Goal: Complete application form: Complete application form

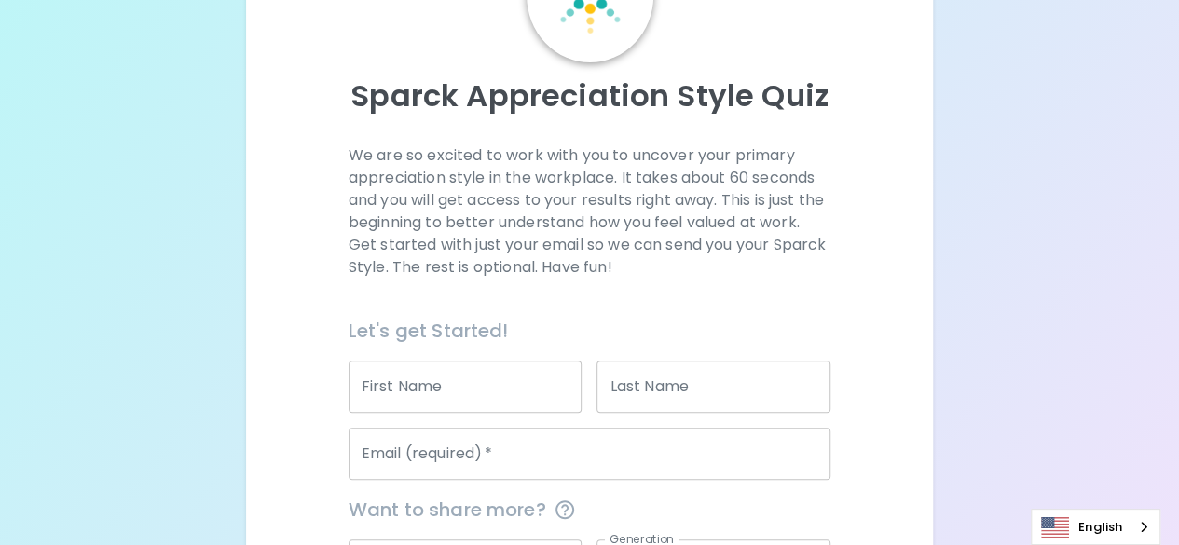
scroll to position [146, 0]
click at [446, 395] on input "First Name" at bounding box center [466, 386] width 234 height 52
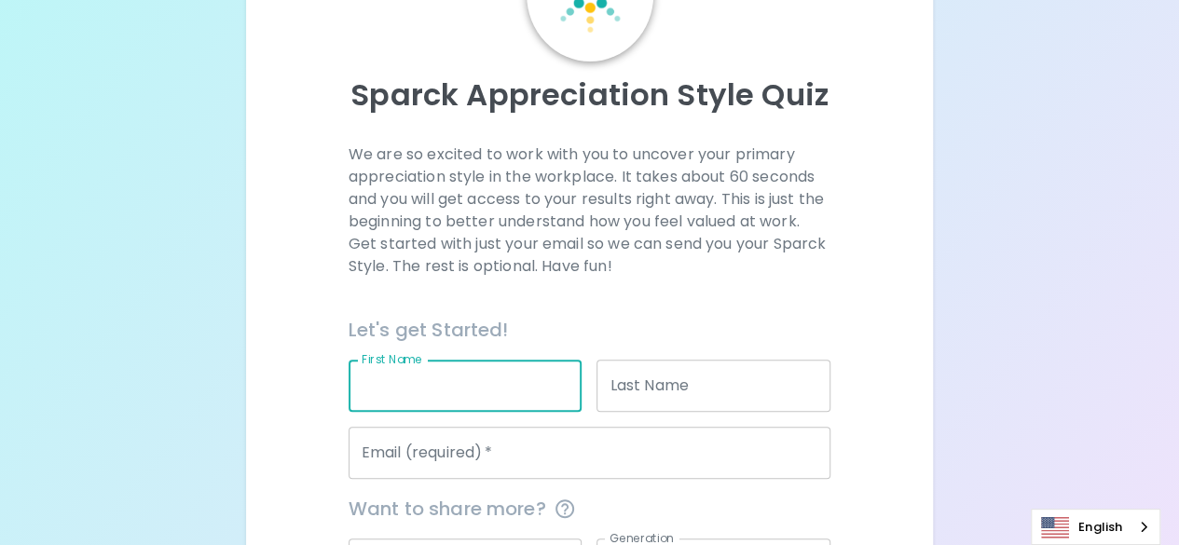
type input "M"
type input "[PERSON_NAME]"
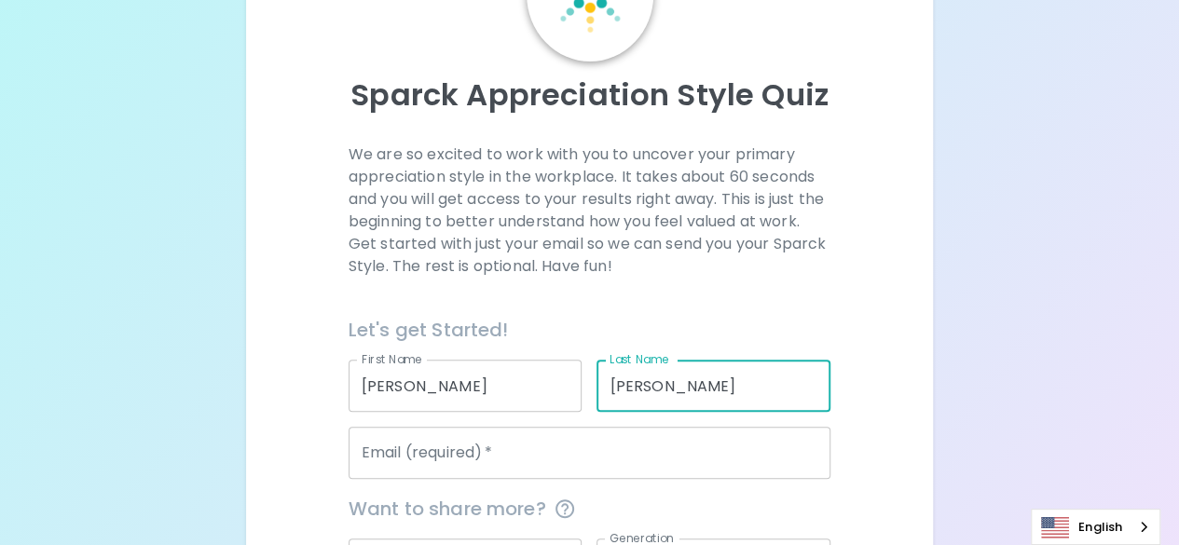
type input "[PERSON_NAME]"
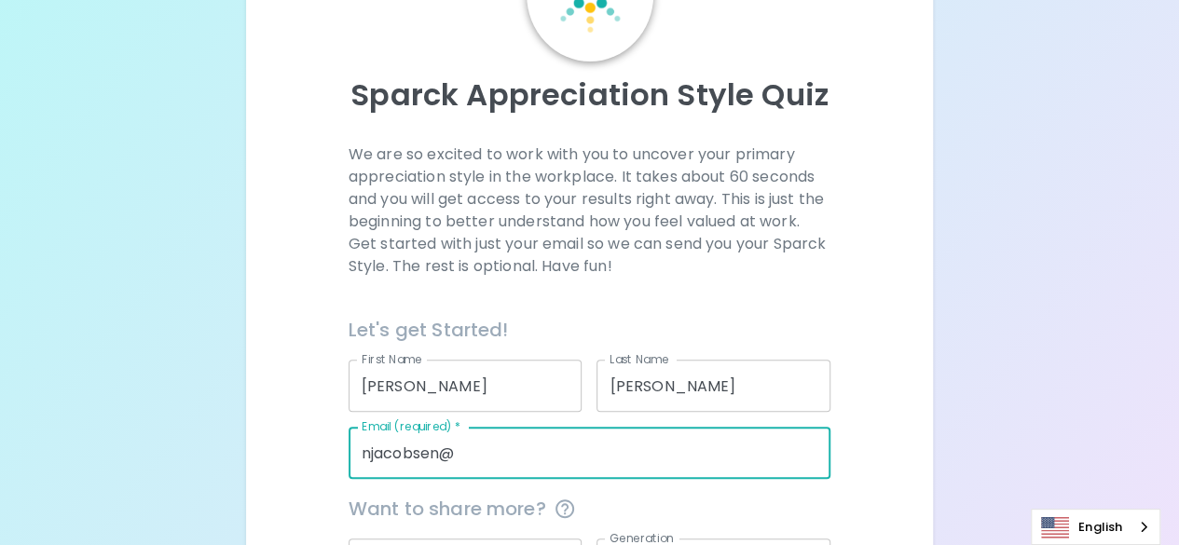
type input "[EMAIL_ADDRESS][DOMAIN_NAME]"
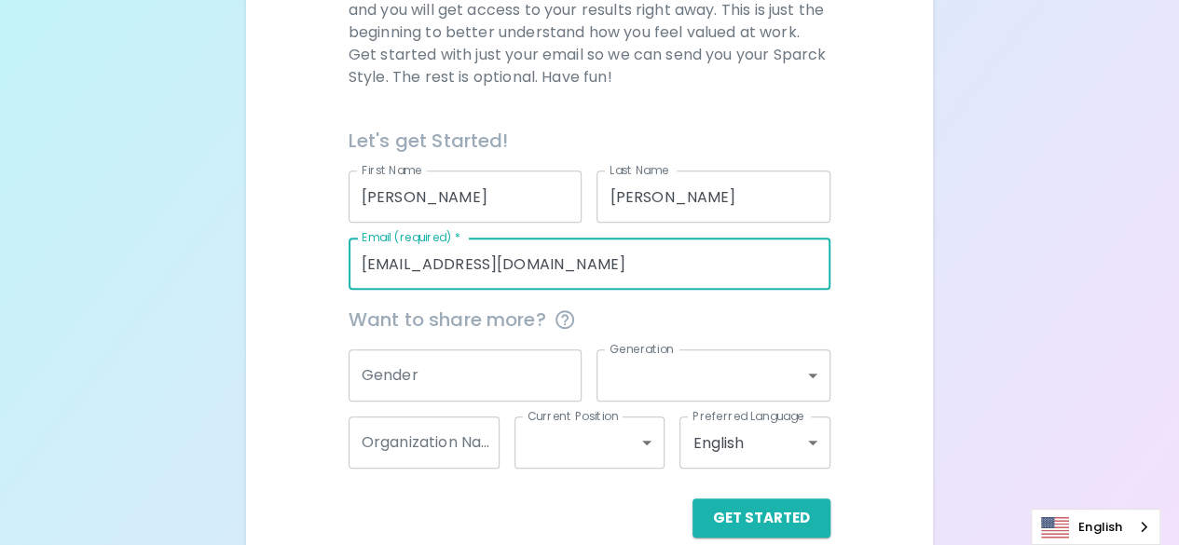
scroll to position [336, 0]
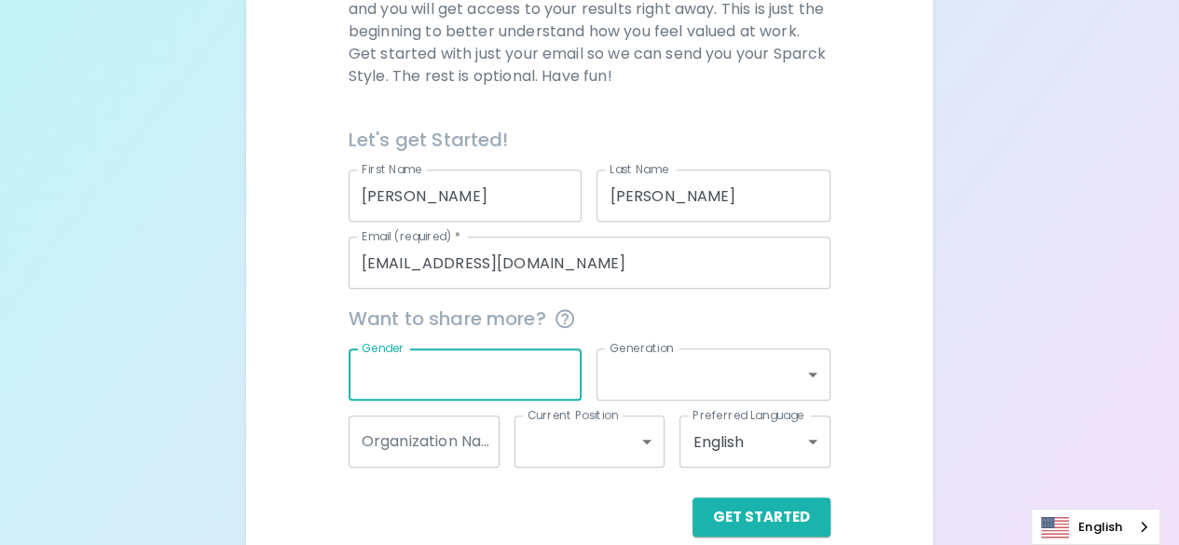
click at [514, 377] on input "Gender" at bounding box center [466, 375] width 234 height 52
type input "[DEMOGRAPHIC_DATA]"
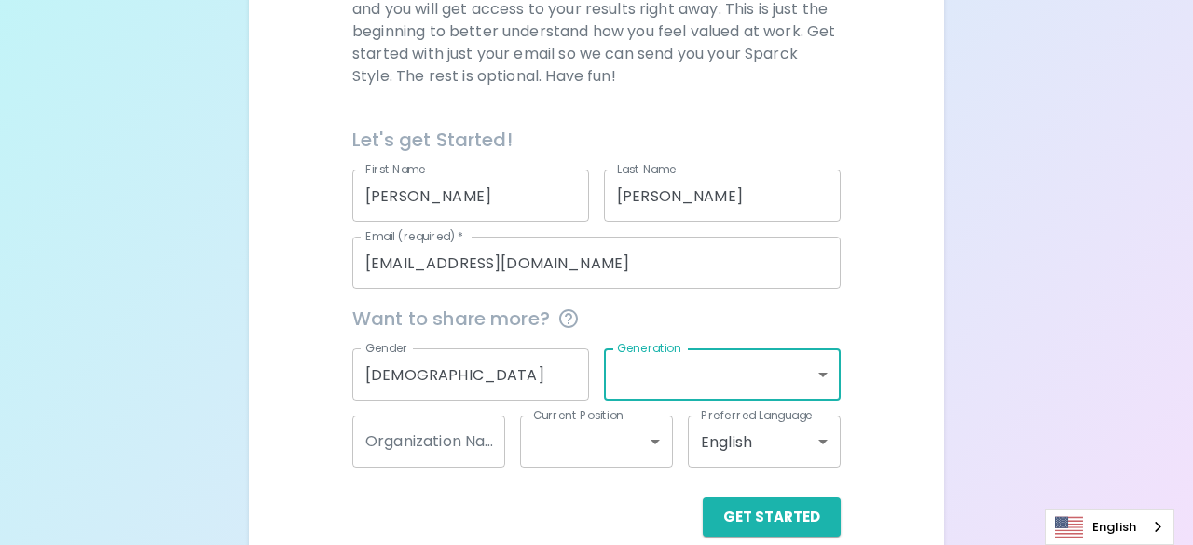
click at [666, 372] on body "Sparck Appreciation Style Quiz We are so excited to work with you to uncover yo…" at bounding box center [596, 119] width 1193 height 911
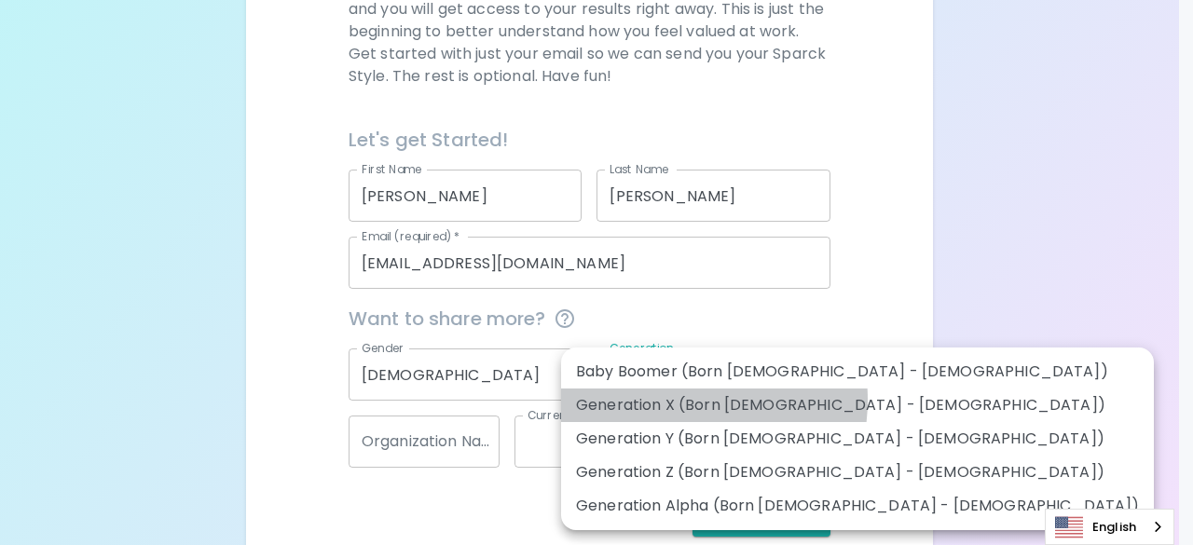
click at [665, 400] on li "Generation X (Born [DEMOGRAPHIC_DATA] - [DEMOGRAPHIC_DATA])" at bounding box center [857, 406] width 593 height 34
type input "generation_x"
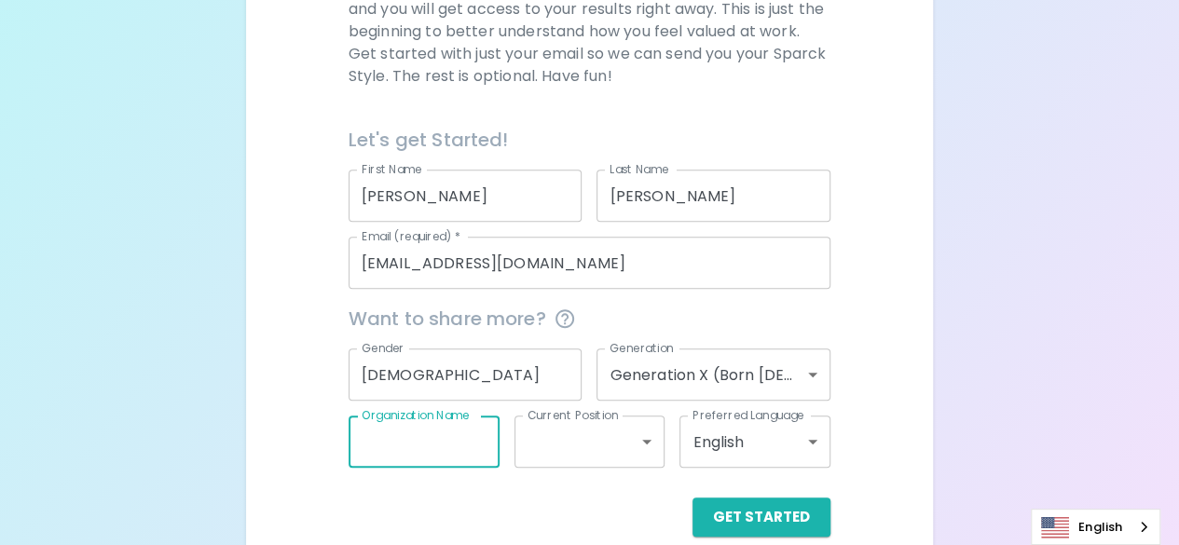
drag, startPoint x: 491, startPoint y: 445, endPoint x: 647, endPoint y: 441, distance: 155.7
click at [647, 441] on div "Want to share more? Gender [DEMOGRAPHIC_DATA] Gender Generation Generation X (B…" at bounding box center [582, 378] width 497 height 179
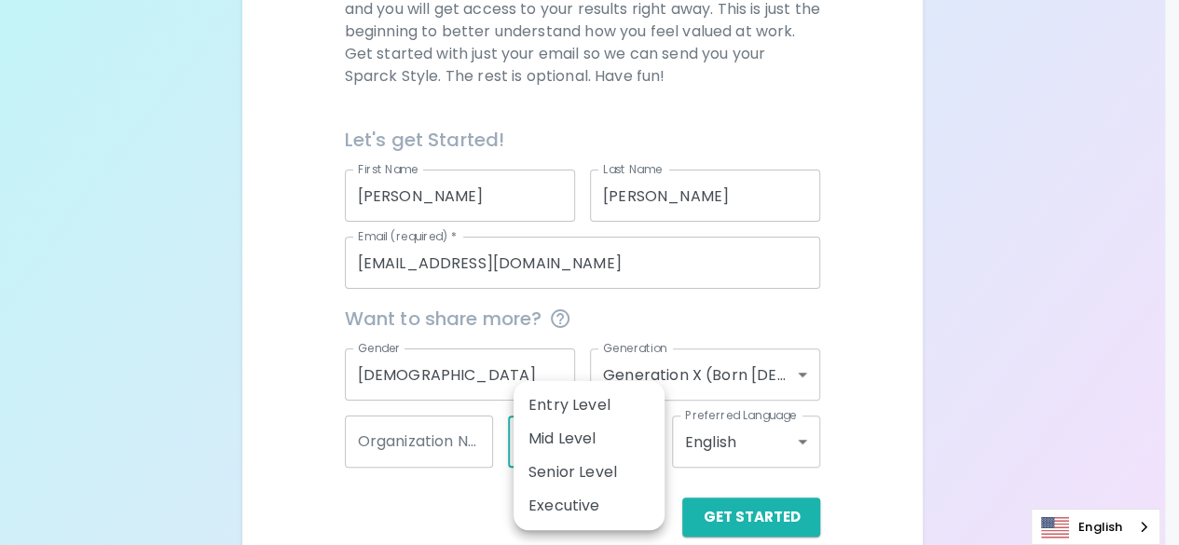
click at [647, 444] on body "Sparck Appreciation Style Quiz We are so excited to work with you to uncover yo…" at bounding box center [589, 119] width 1179 height 911
click at [858, 395] on div at bounding box center [596, 272] width 1193 height 545
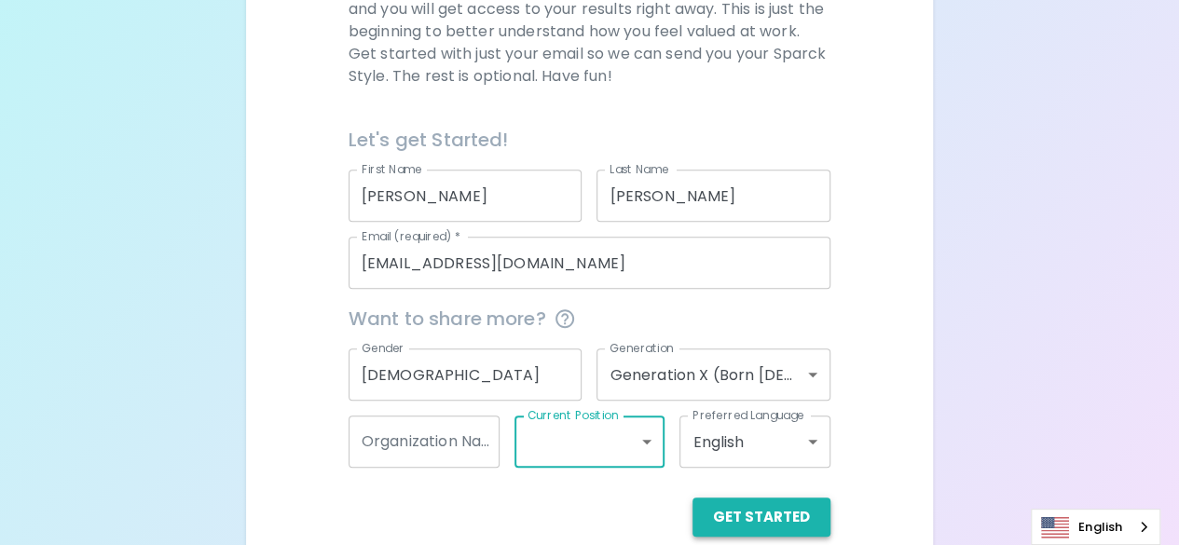
click at [748, 525] on button "Get Started" at bounding box center [762, 517] width 138 height 39
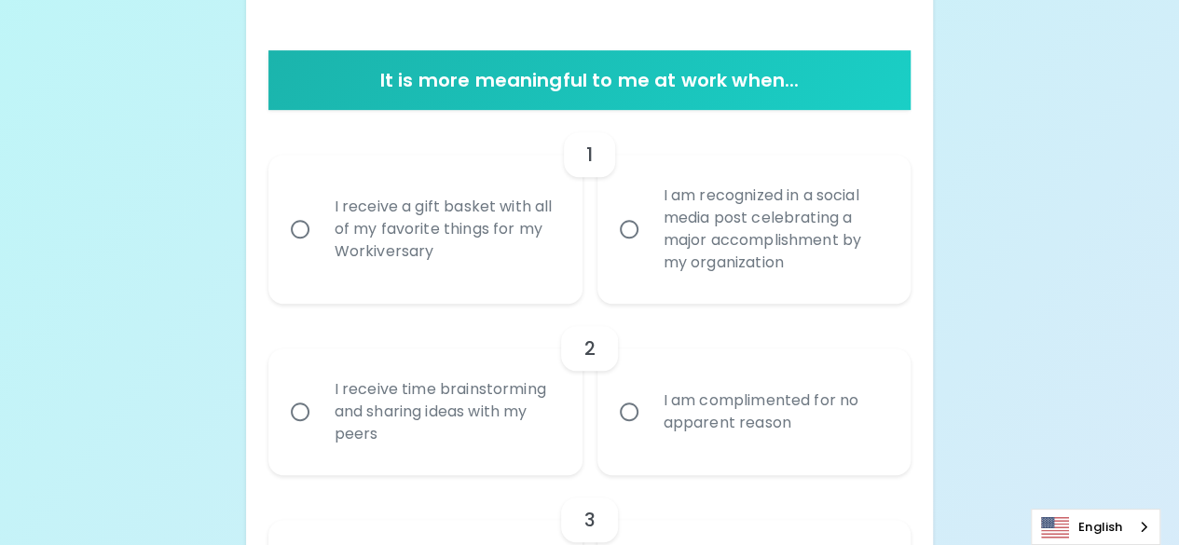
click at [298, 418] on input "I receive time brainstorming and sharing ideas with my peers" at bounding box center [300, 411] width 39 height 39
radio input "true"
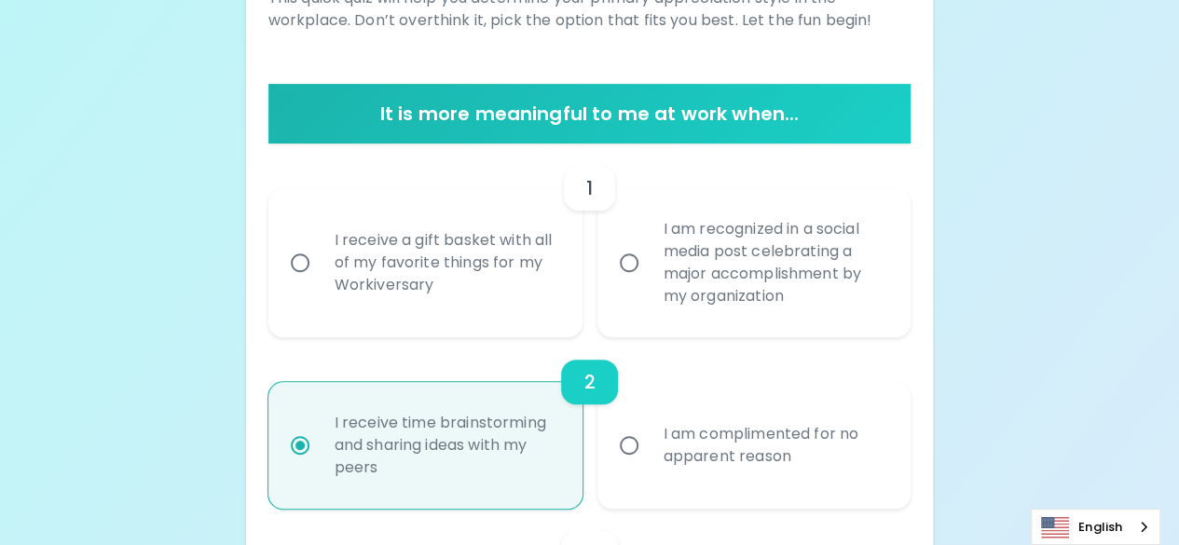
scroll to position [302, 0]
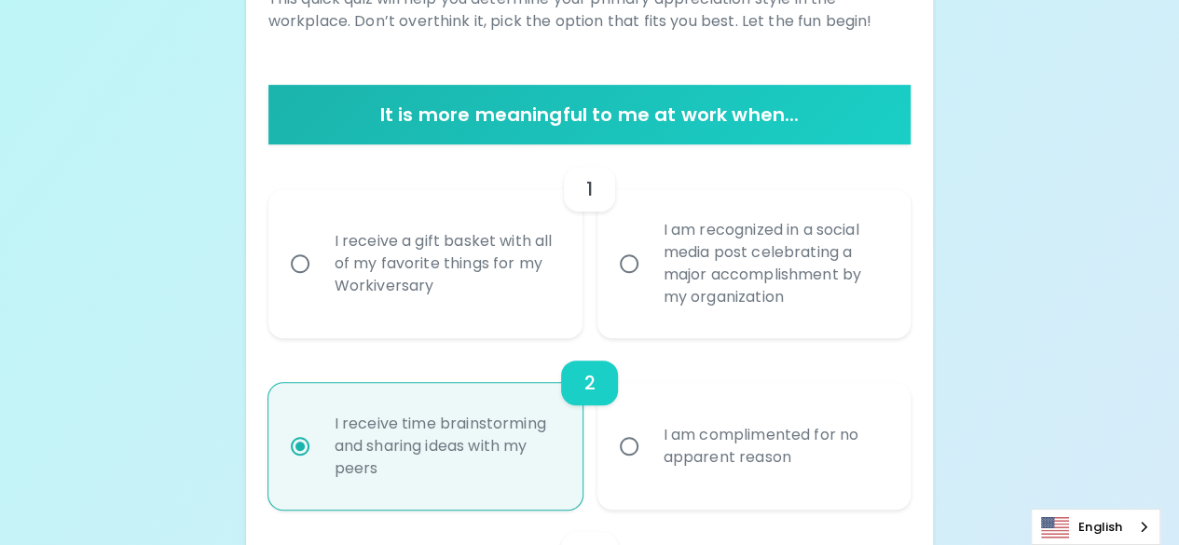
click at [628, 264] on input "I am recognized in a social media post celebrating a major accomplishment by my…" at bounding box center [629, 263] width 39 height 39
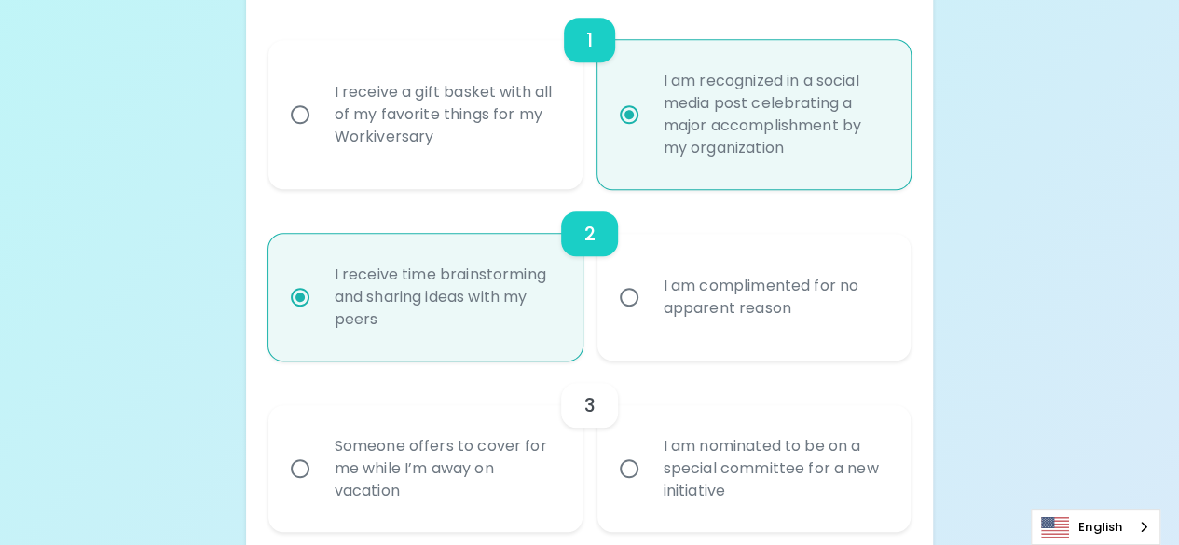
scroll to position [451, 0]
radio input "true"
click at [297, 113] on input "I receive a gift basket with all of my favorite things for my Workiversary" at bounding box center [300, 114] width 39 height 39
radio input "false"
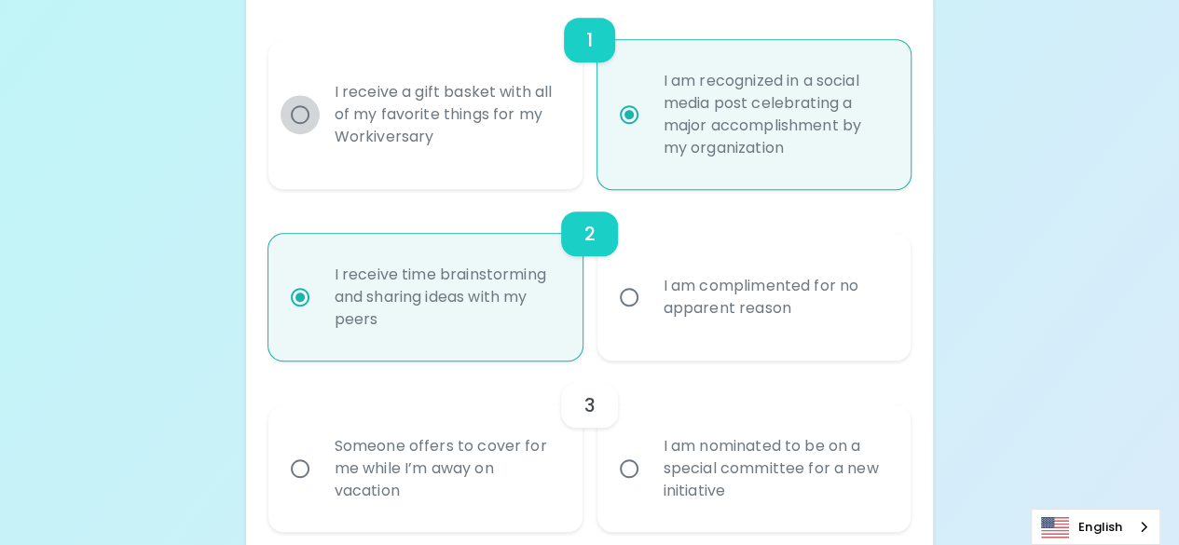
radio input "true"
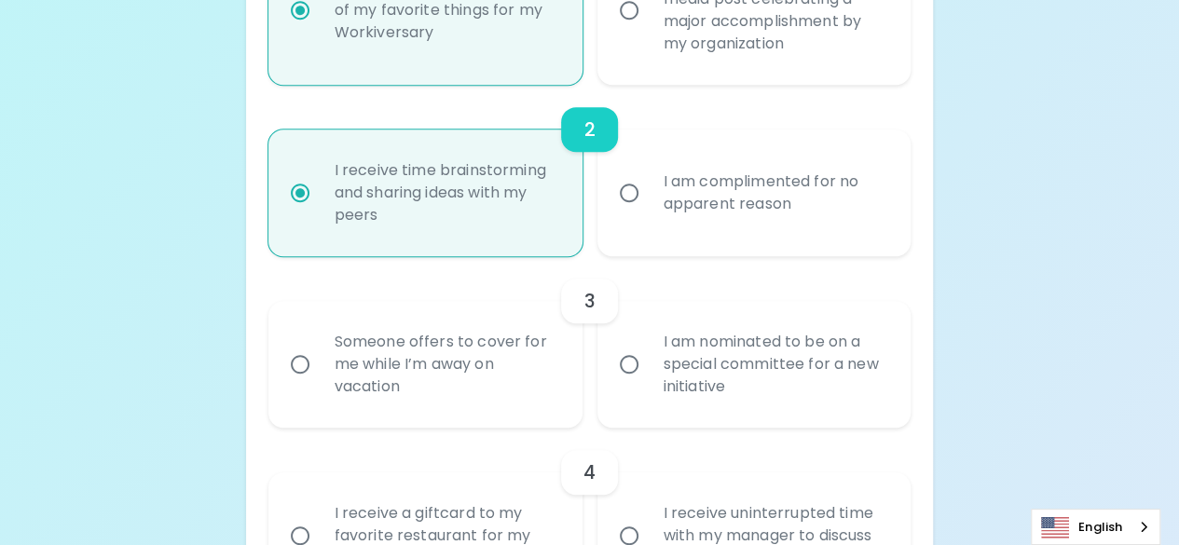
scroll to position [556, 0]
radio input "true"
click at [303, 370] on input "Someone offers to cover for me while I’m away on vacation" at bounding box center [300, 364] width 39 height 39
radio input "true"
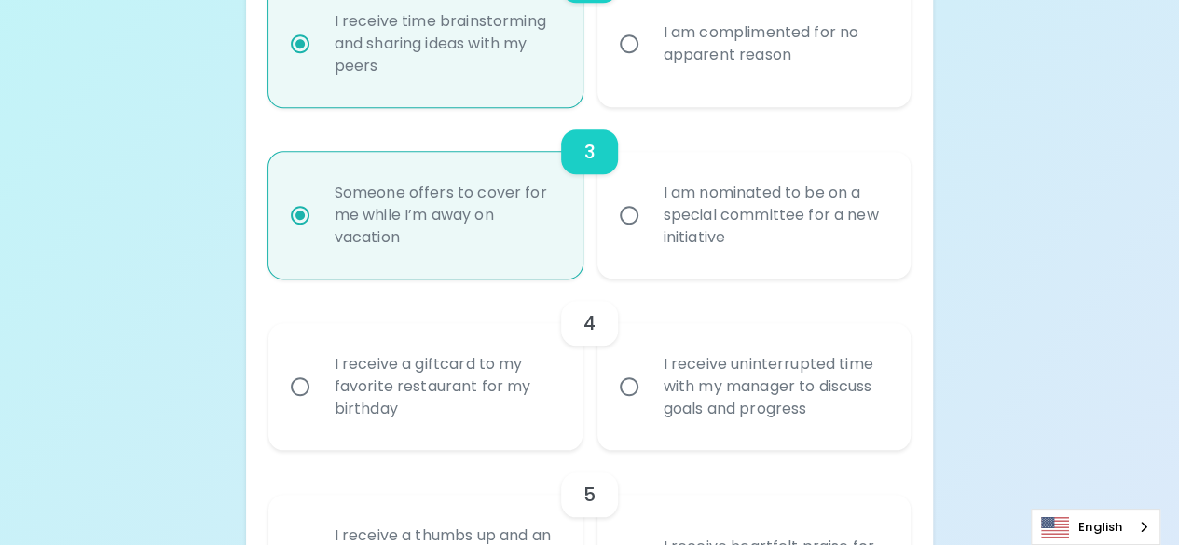
scroll to position [705, 0]
radio input "true"
drag, startPoint x: 640, startPoint y: 392, endPoint x: 624, endPoint y: 393, distance: 15.9
click at [624, 393] on input "I receive uninterrupted time with my manager to discuss goals and progress" at bounding box center [629, 386] width 39 height 39
radio input "false"
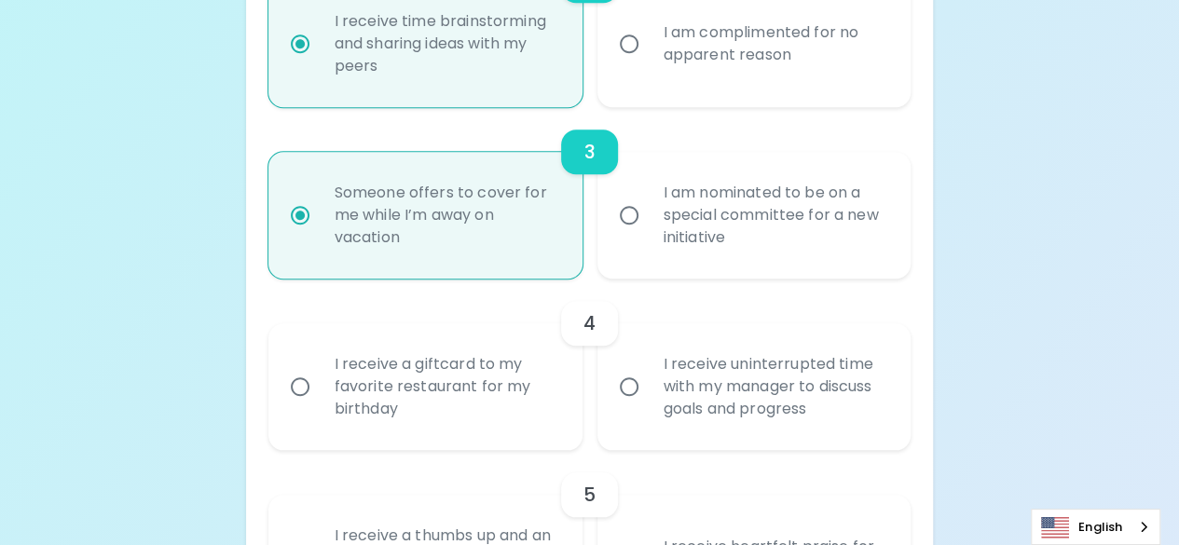
radio input "false"
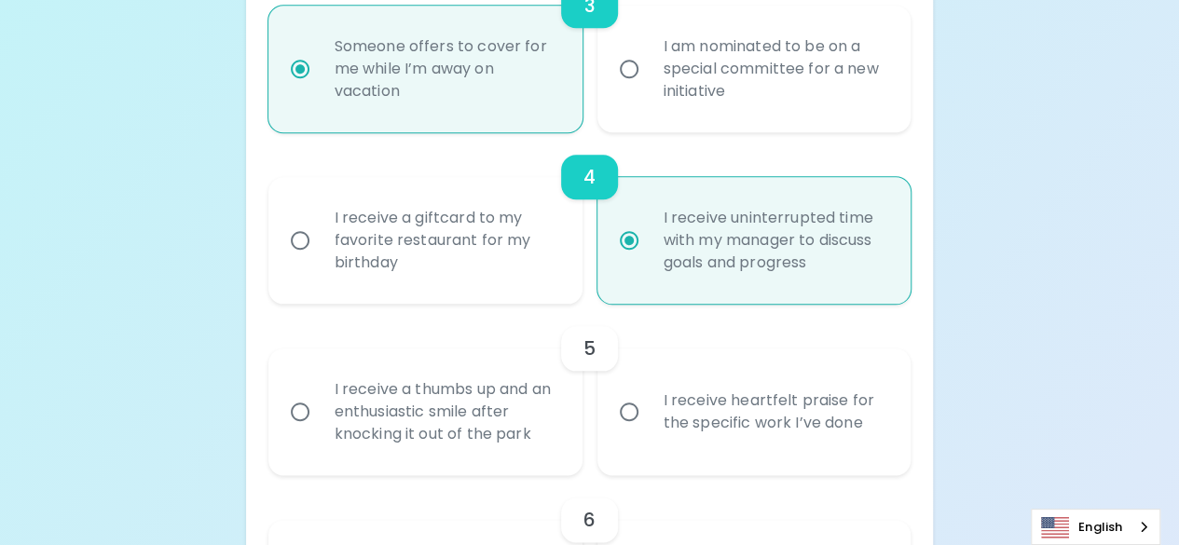
scroll to position [854, 0]
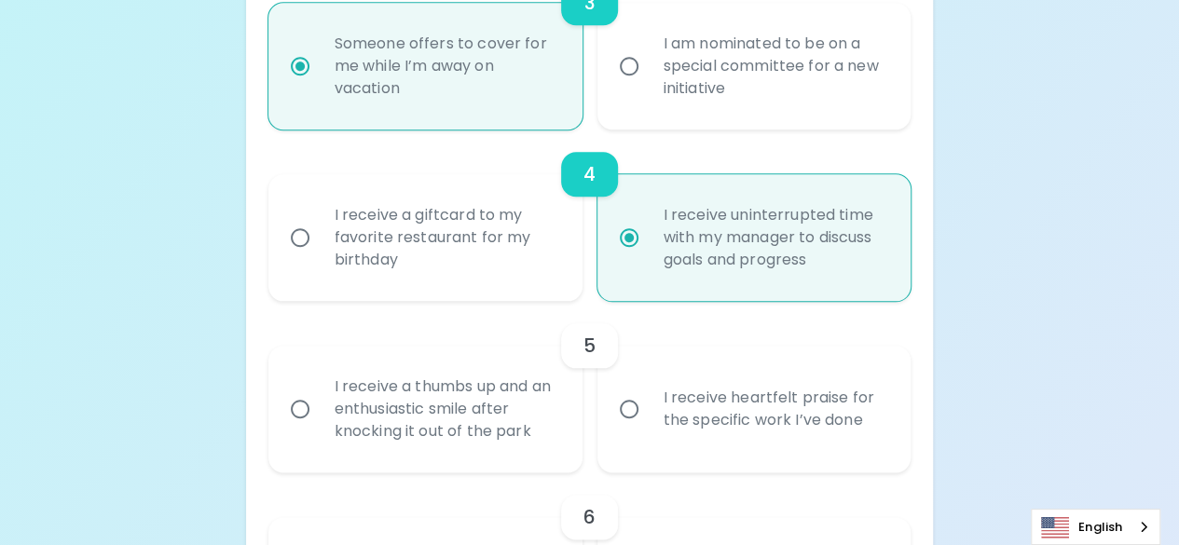
radio input "true"
click at [296, 401] on input "I receive a thumbs up and an enthusiastic smile after knocking it out of the pa…" at bounding box center [300, 409] width 39 height 39
radio input "false"
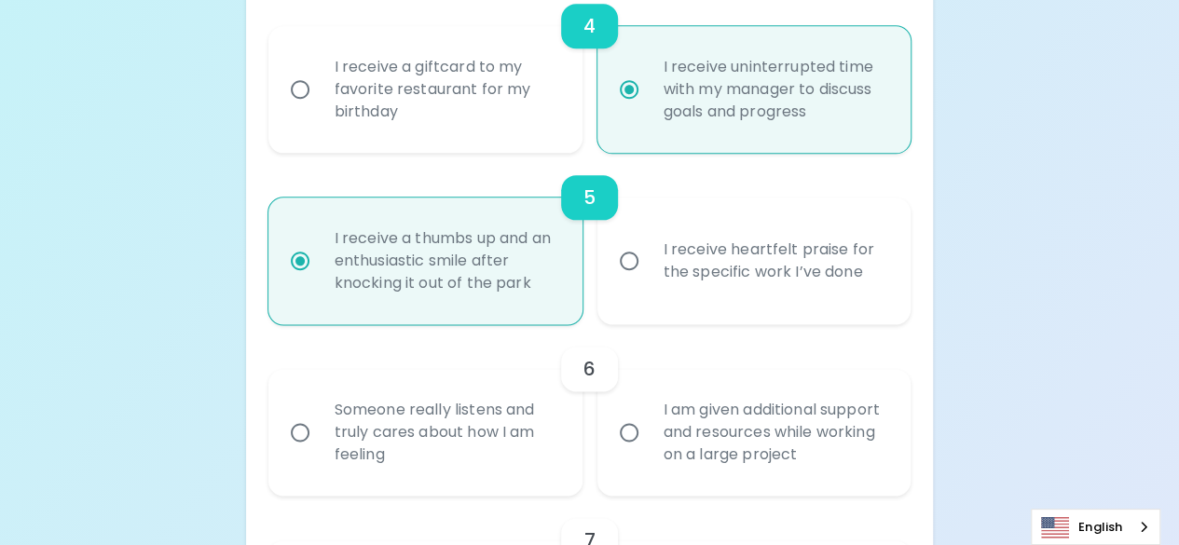
scroll to position [1003, 0]
radio input "true"
click at [304, 438] on input "Someone really listens and truly cares about how I am feeling" at bounding box center [300, 431] width 39 height 39
radio input "false"
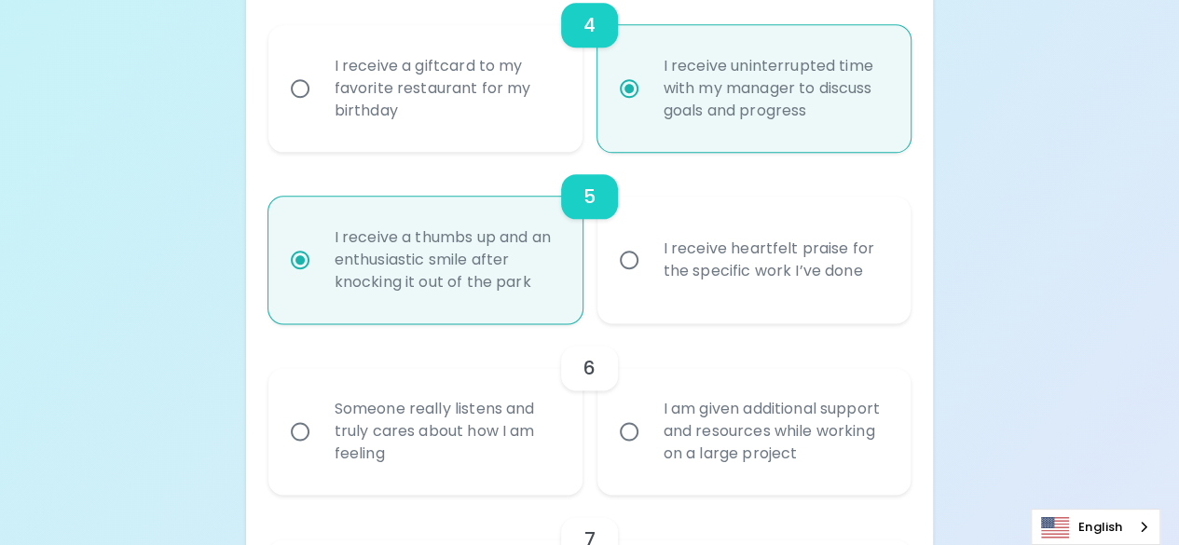
radio input "false"
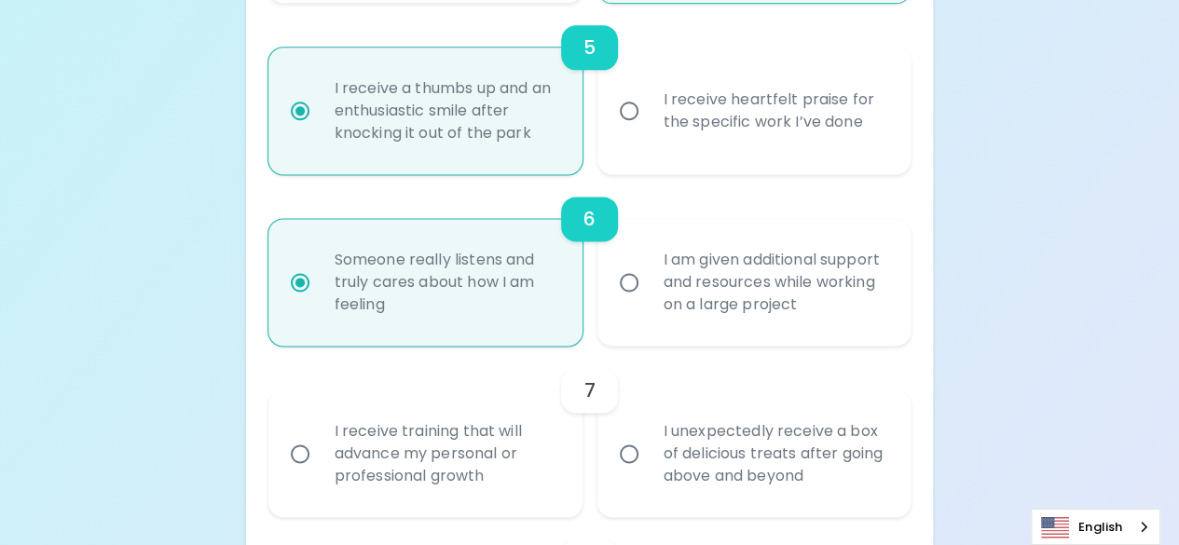
scroll to position [1152, 0]
radio input "true"
click at [302, 454] on input "I receive training that will advance my personal or professional growth" at bounding box center [300, 453] width 39 height 39
radio input "false"
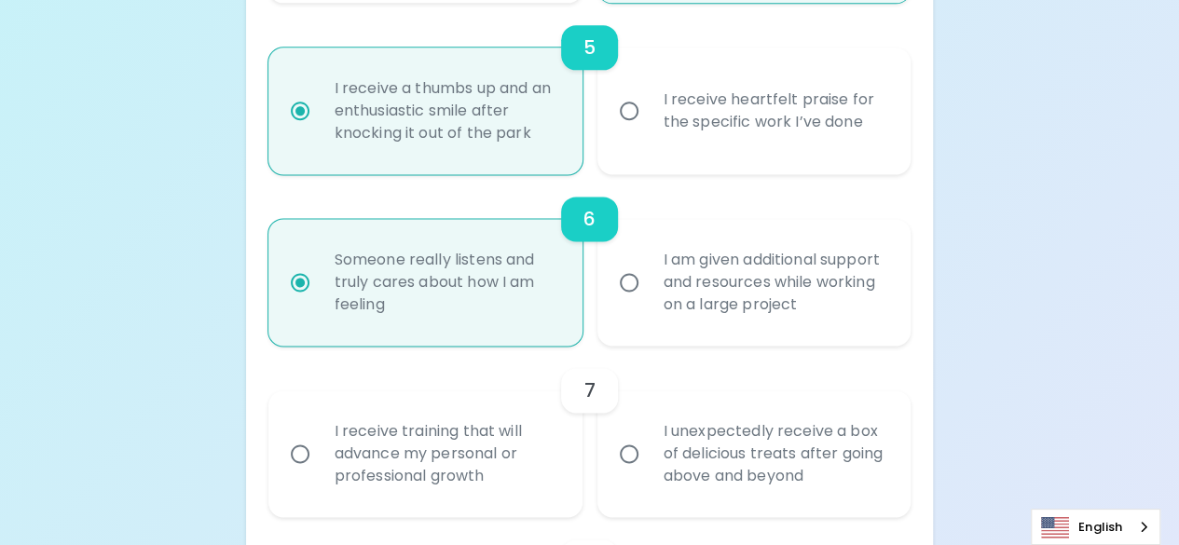
radio input "false"
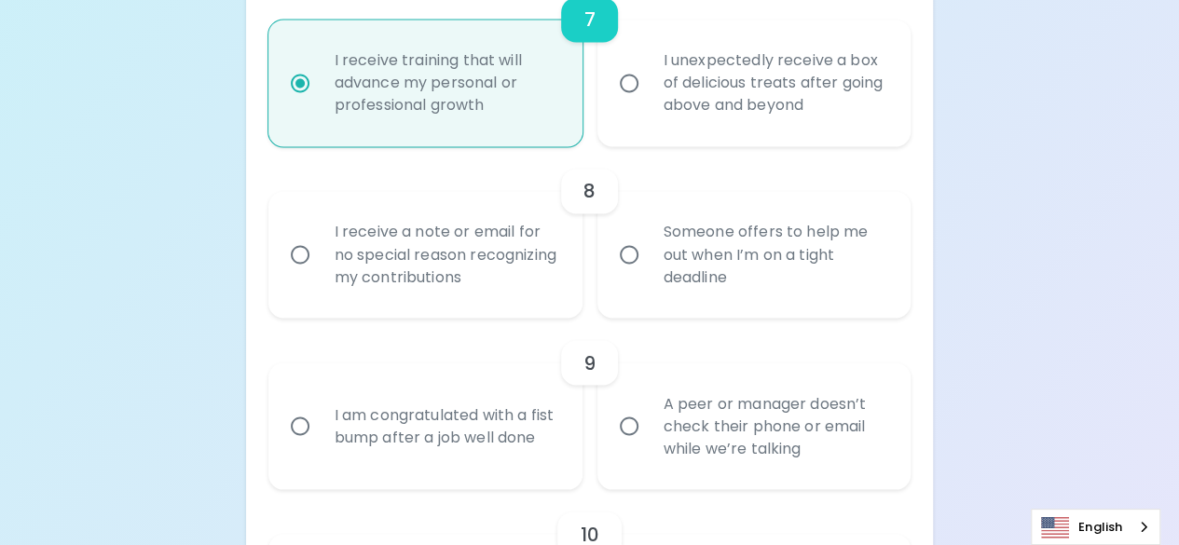
scroll to position [1536, 0]
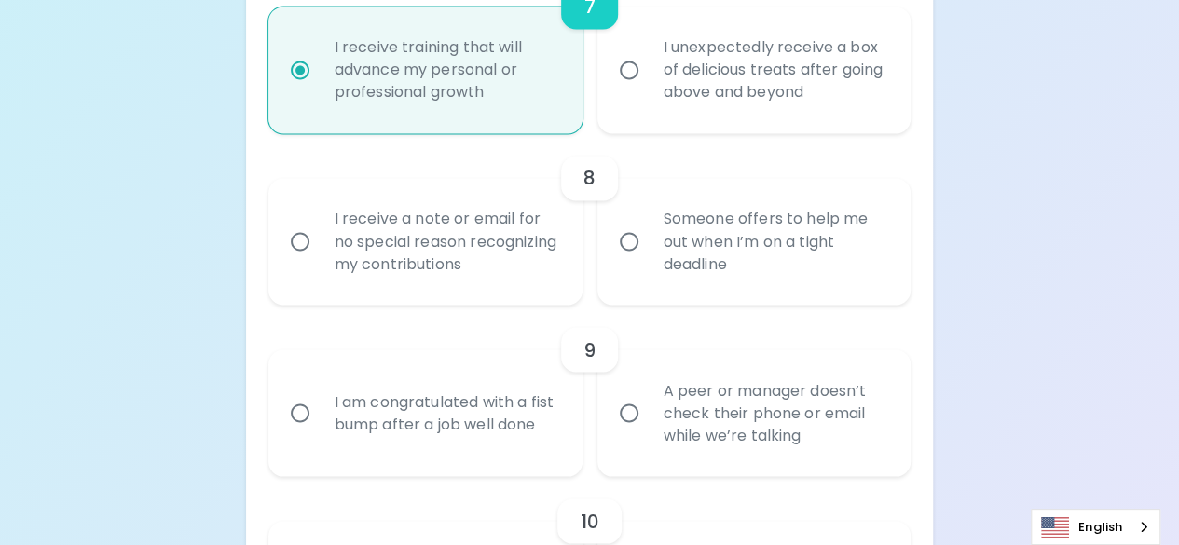
radio input "true"
click at [632, 243] on input "Someone offers to help me out when I’m on a tight deadline" at bounding box center [629, 241] width 39 height 39
radio input "false"
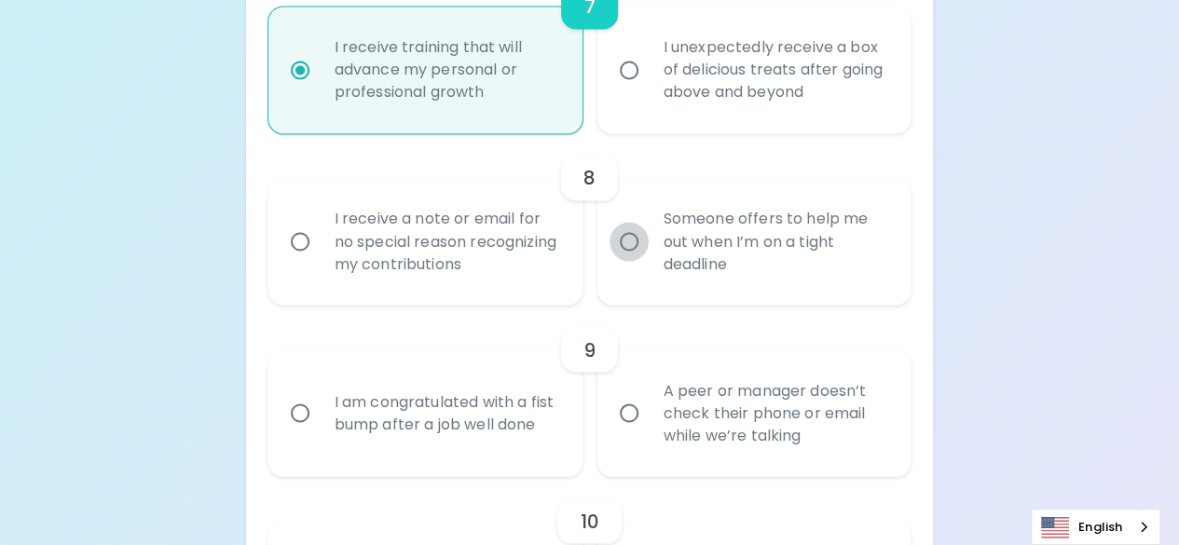
radio input "false"
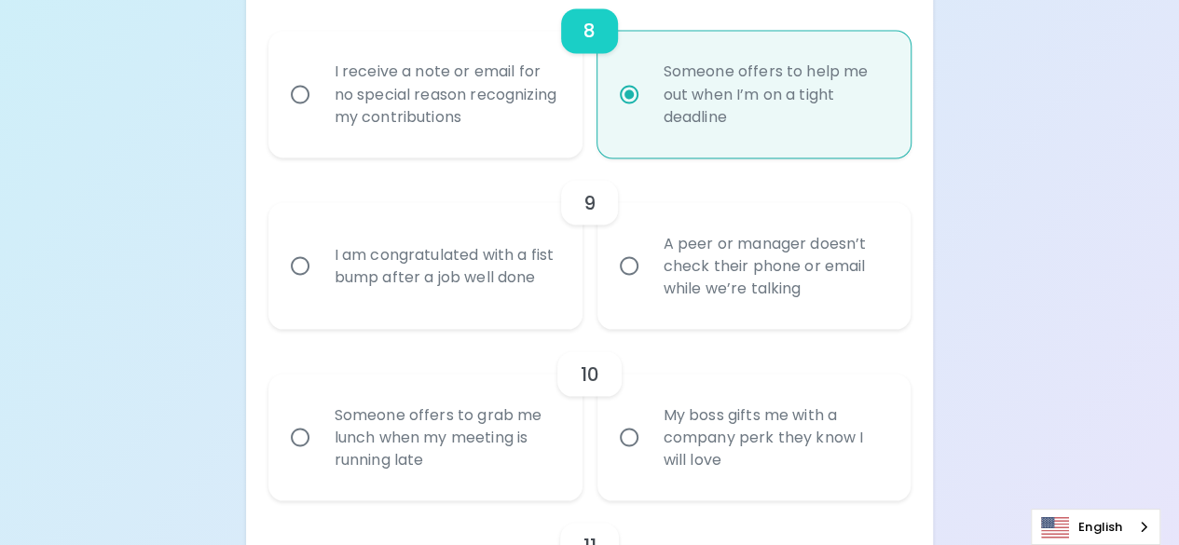
scroll to position [1685, 0]
radio input "true"
click at [630, 263] on input "A peer or manager doesn’t check their phone or email while we’re talking" at bounding box center [629, 263] width 39 height 39
radio input "false"
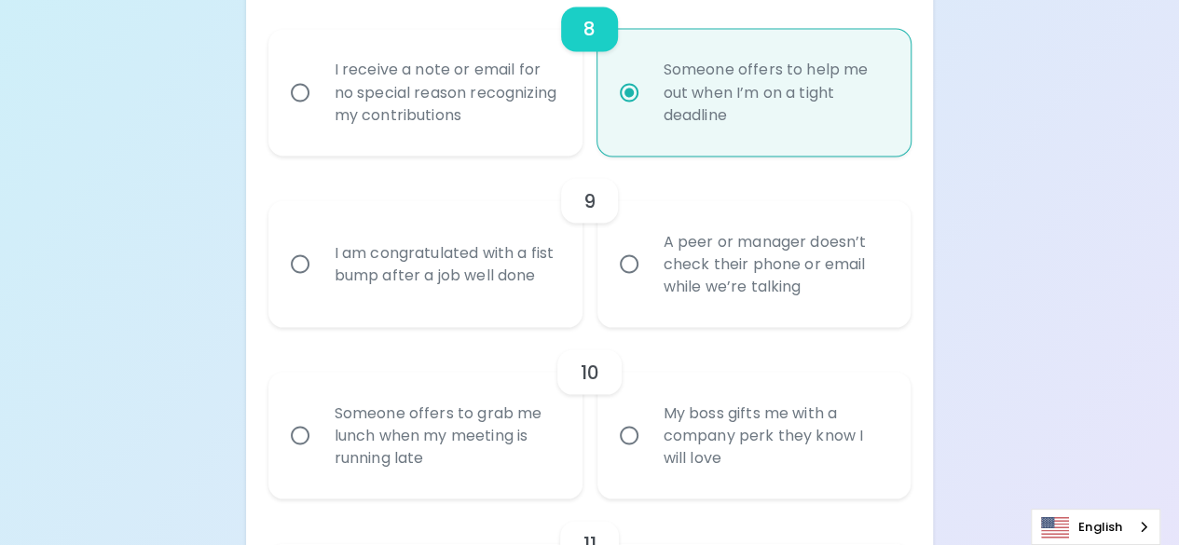
radio input "false"
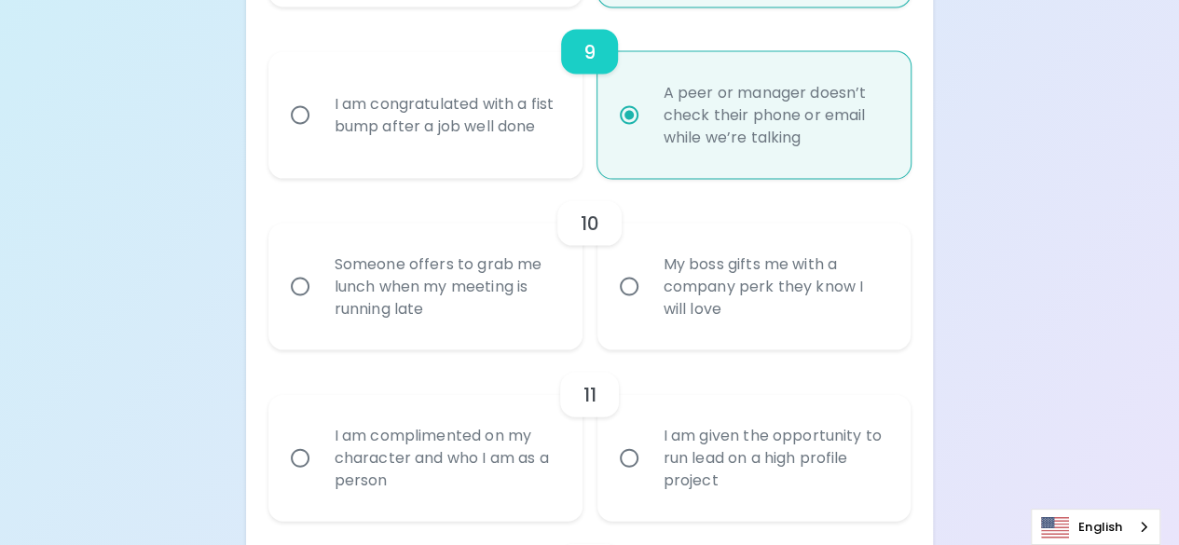
scroll to position [1834, 0]
radio input "true"
click at [291, 283] on input "Someone offers to grab me lunch when my meeting is running late" at bounding box center [300, 286] width 39 height 39
radio input "false"
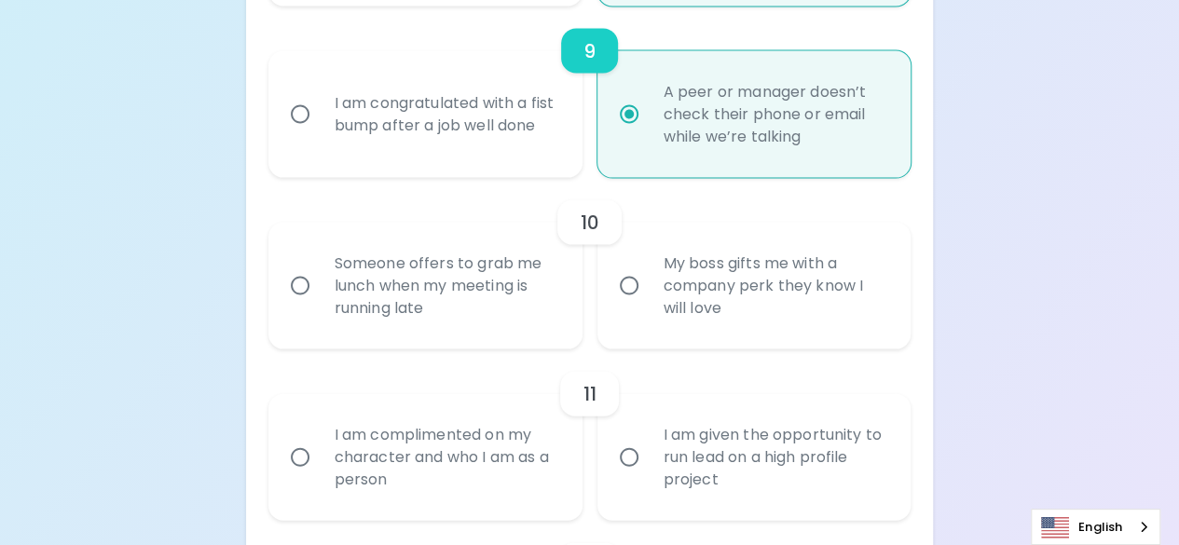
radio input "false"
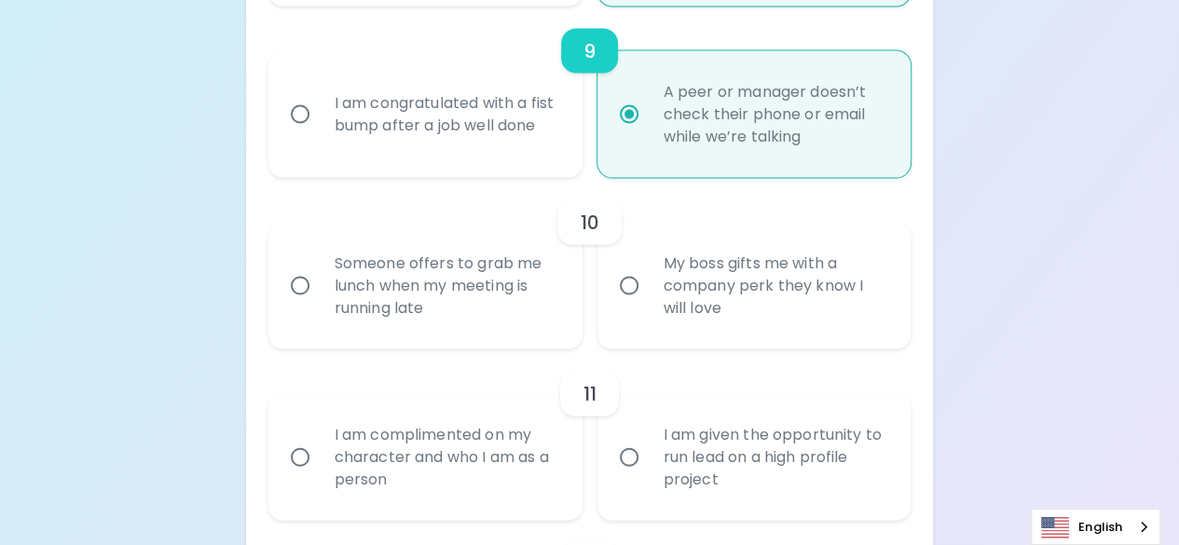
radio input "false"
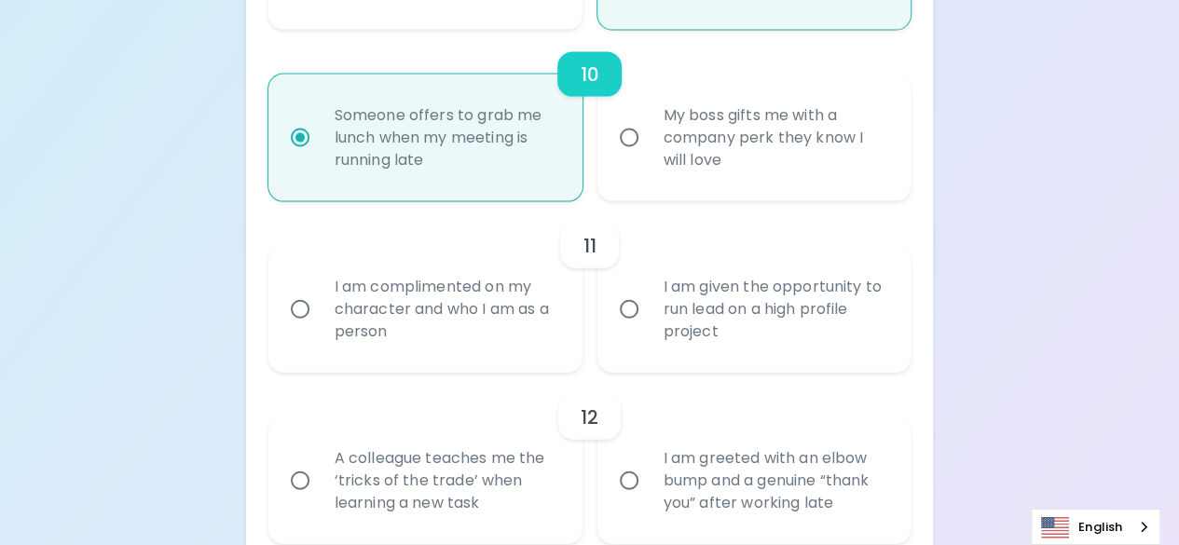
scroll to position [1983, 0]
radio input "true"
click at [628, 312] on input "I am given the opportunity to run lead on a high profile project" at bounding box center [629, 308] width 39 height 39
radio input "false"
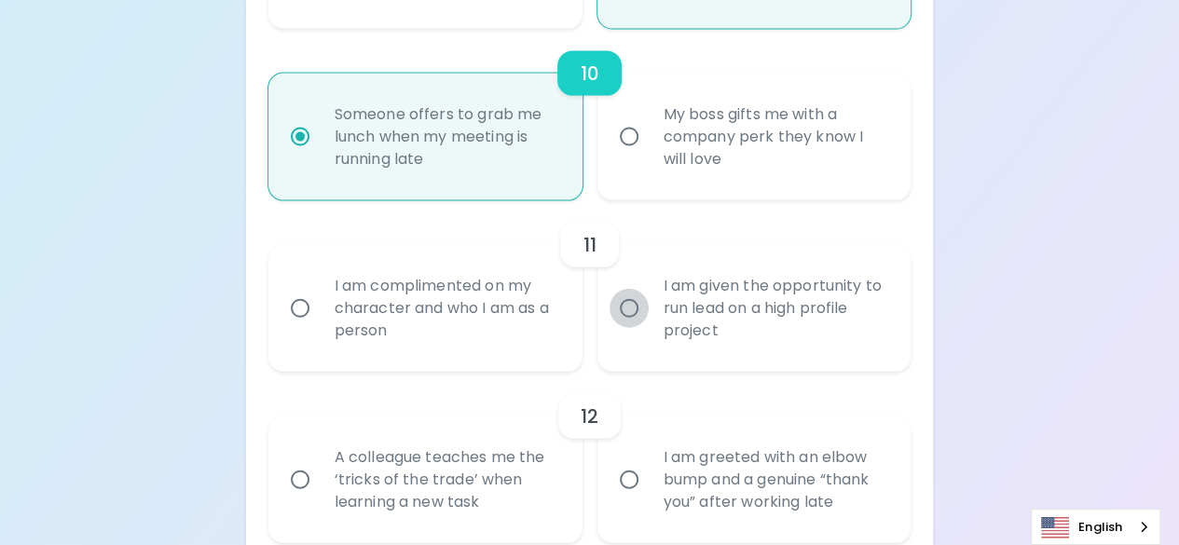
radio input "false"
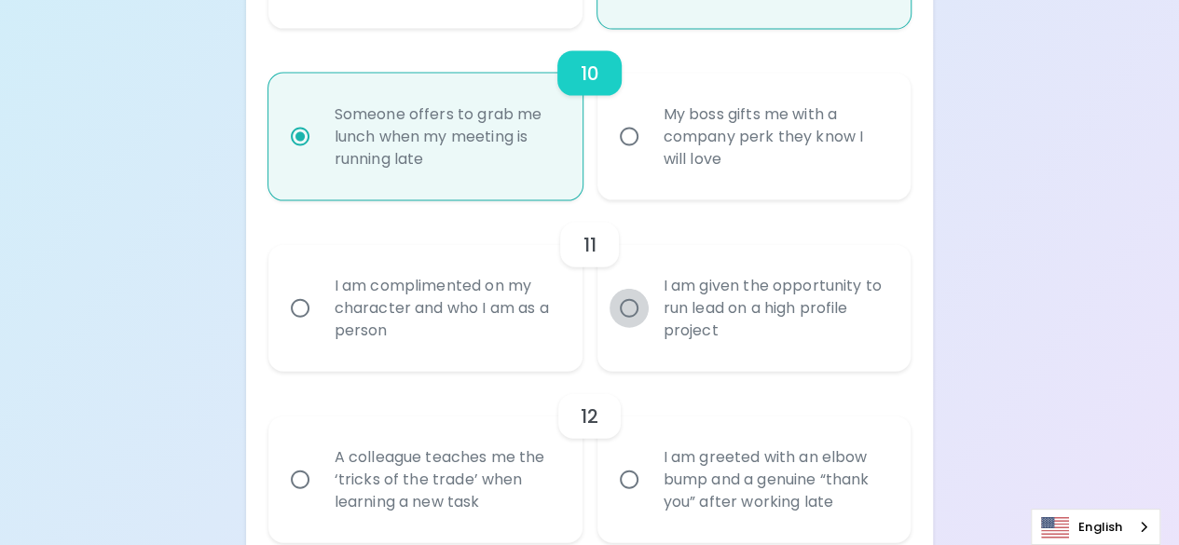
radio input "false"
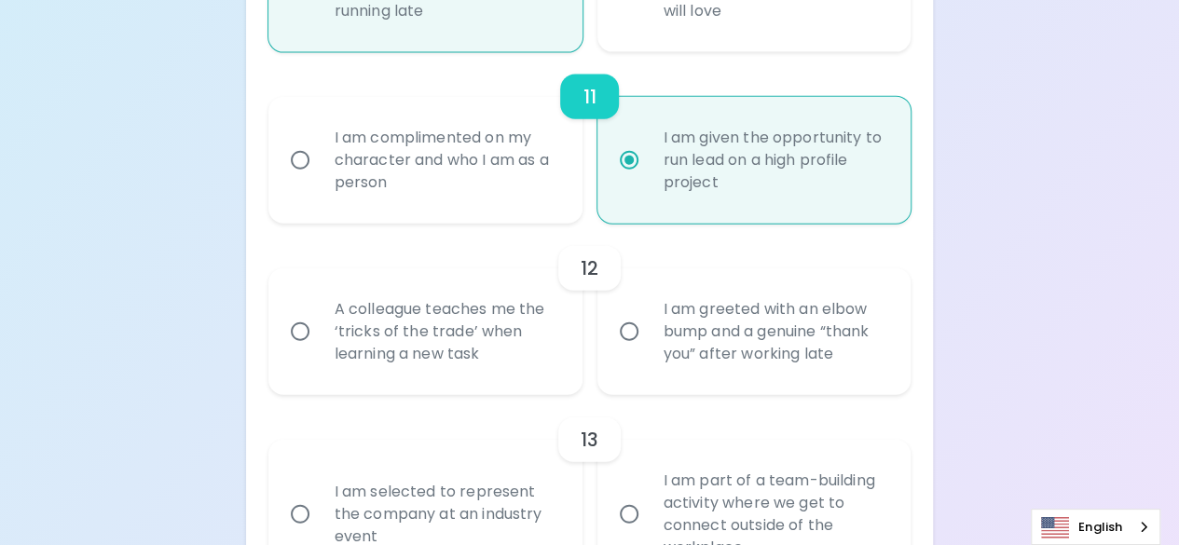
scroll to position [2133, 0]
radio input "true"
click at [299, 328] on input "A colleague teaches me the ‘tricks of the trade’ when learning a new task" at bounding box center [300, 330] width 39 height 39
radio input "false"
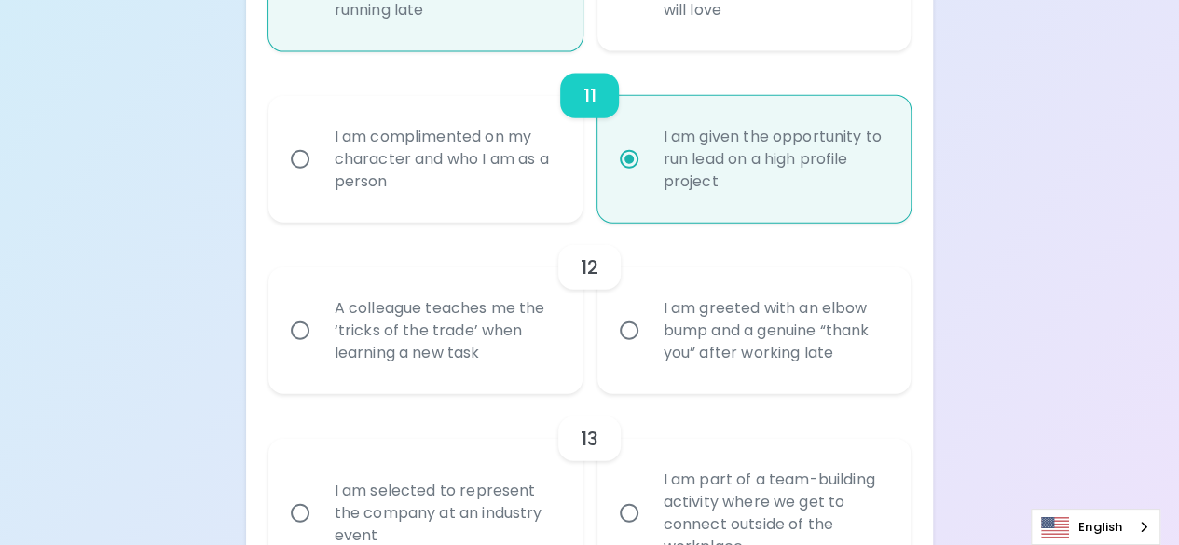
radio input "false"
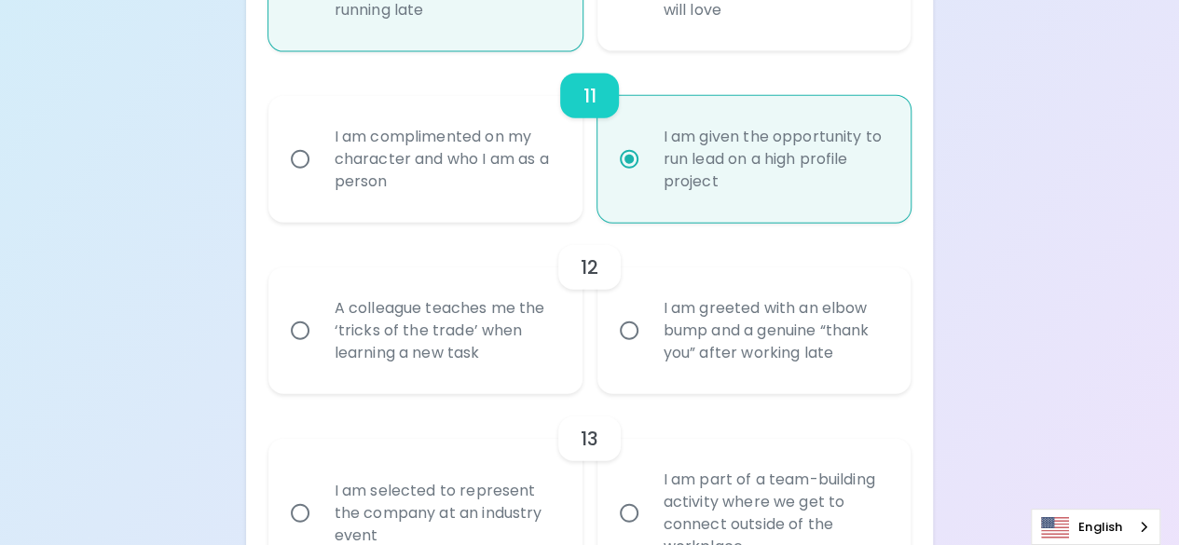
radio input "false"
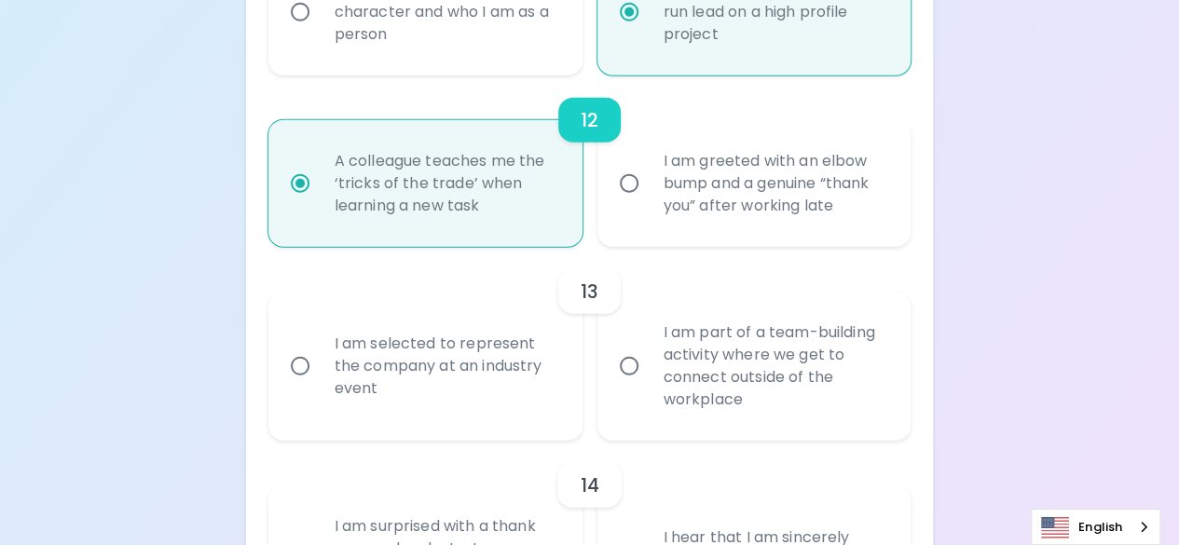
scroll to position [2282, 0]
radio input "true"
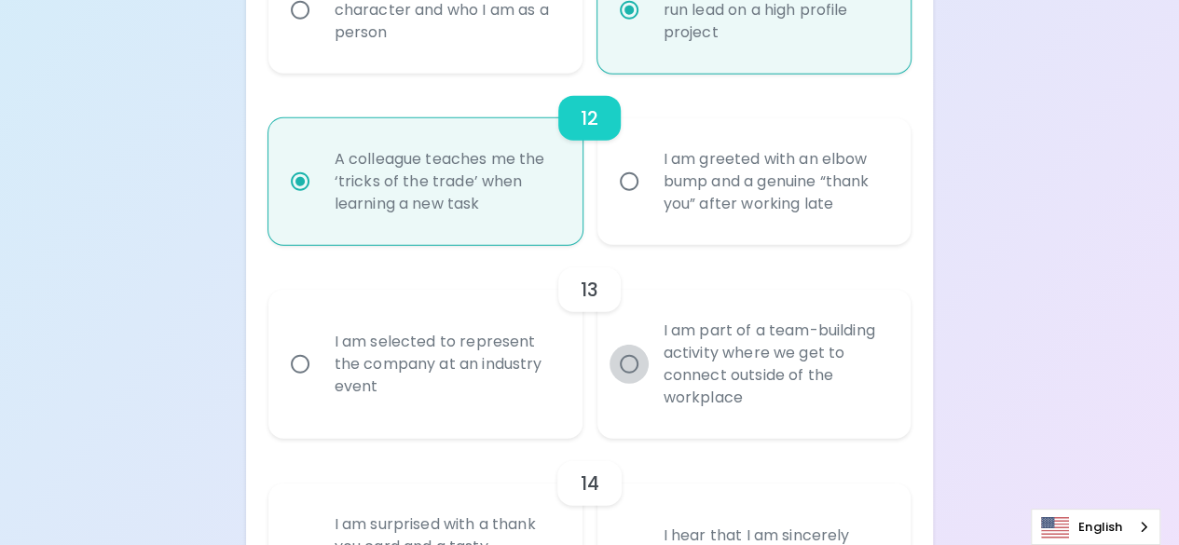
click at [634, 367] on input "I am part of a team-building activity where we get to connect outside of the wo…" at bounding box center [629, 364] width 39 height 39
radio input "false"
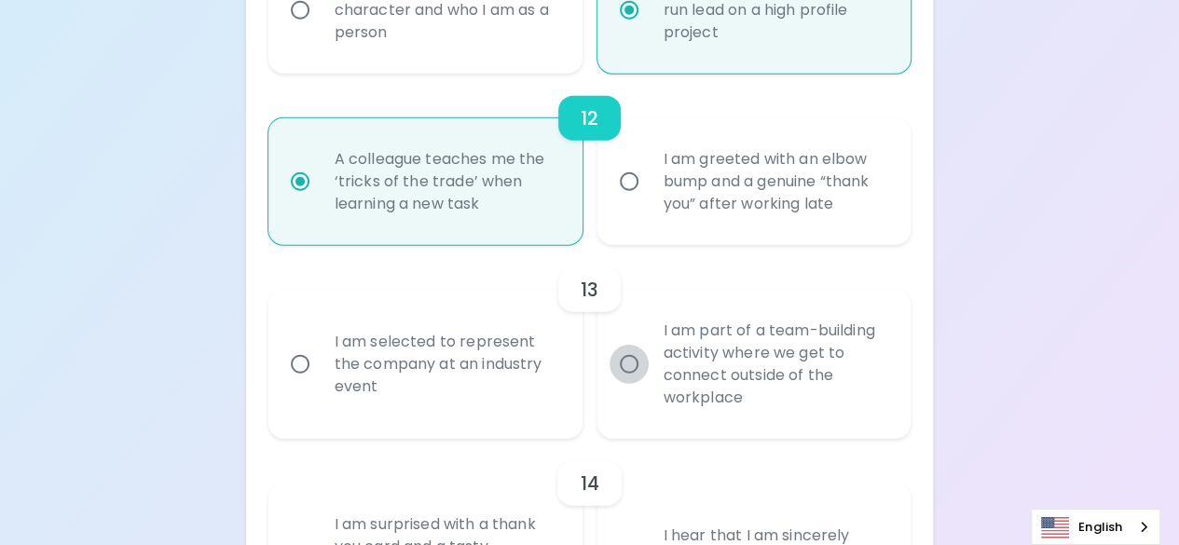
radio input "false"
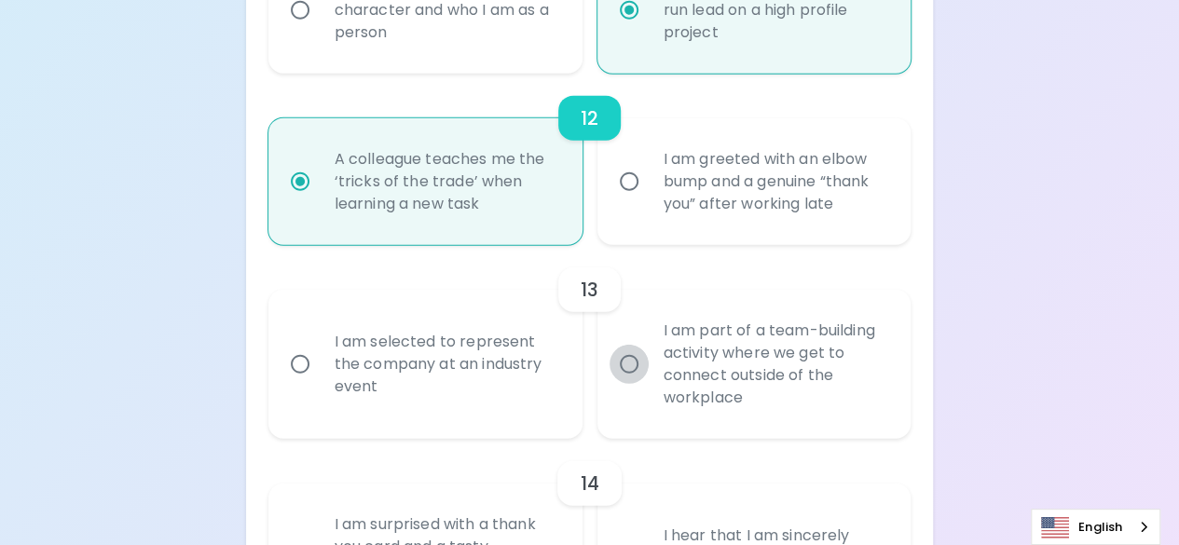
radio input "false"
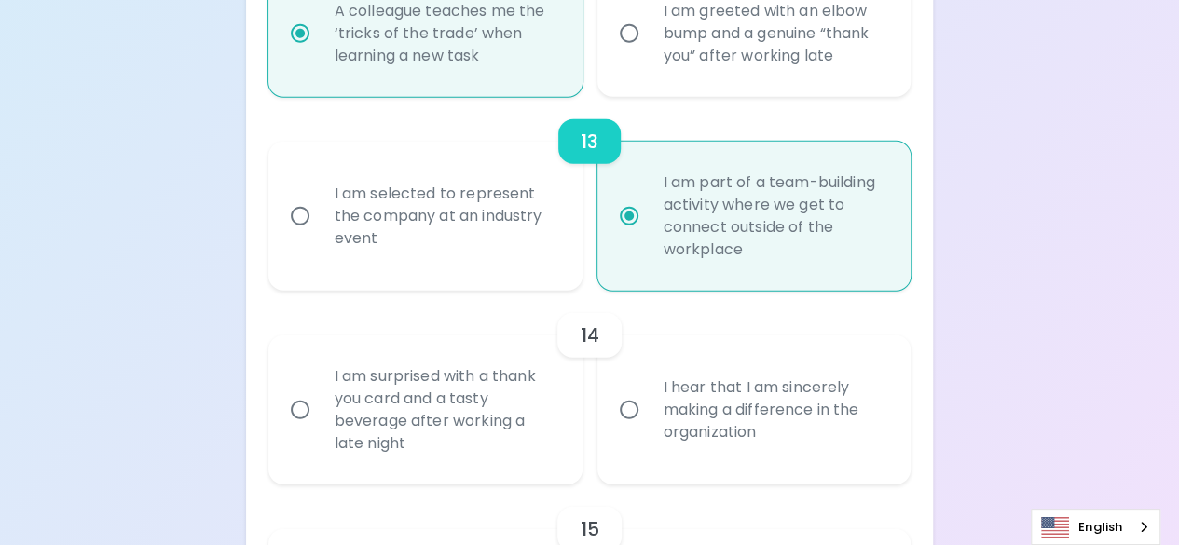
scroll to position [2431, 0]
radio input "true"
click at [302, 410] on input "I am surprised with a thank you card and a tasty beverage after working a late …" at bounding box center [300, 409] width 39 height 39
radio input "false"
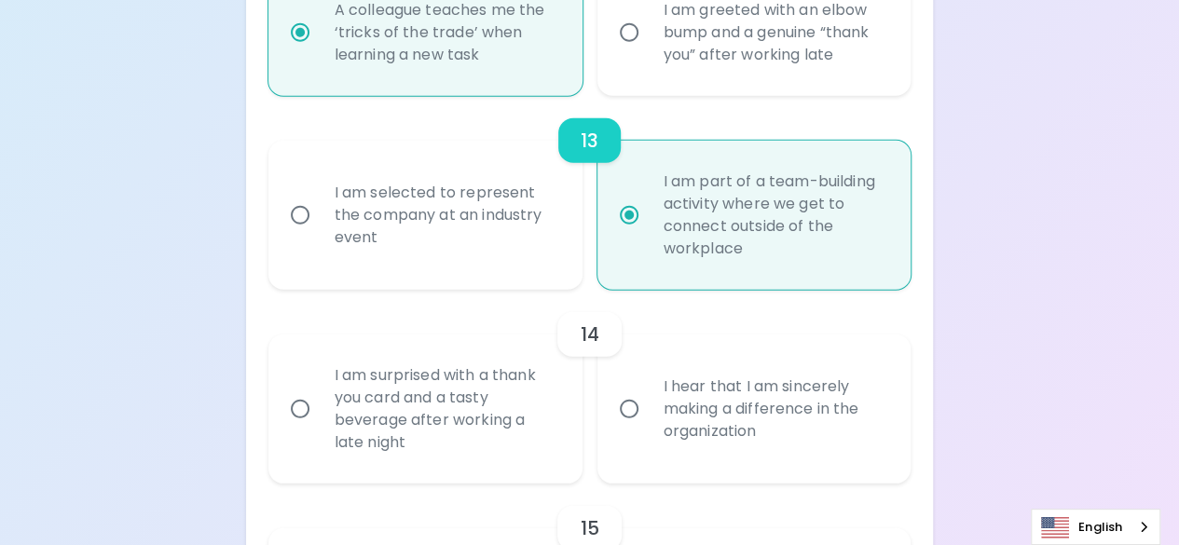
radio input "false"
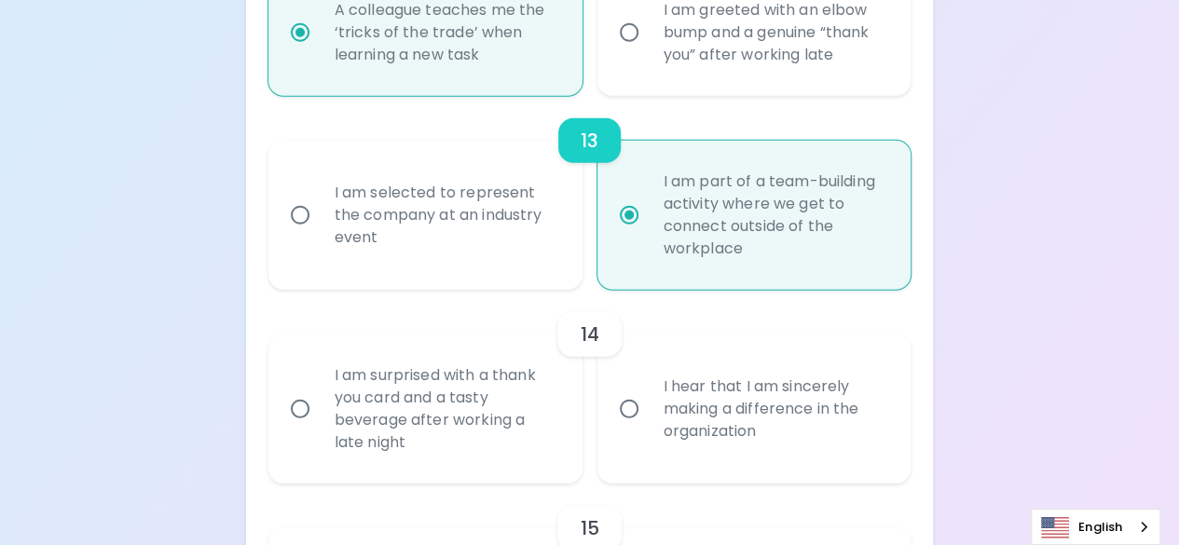
radio input "false"
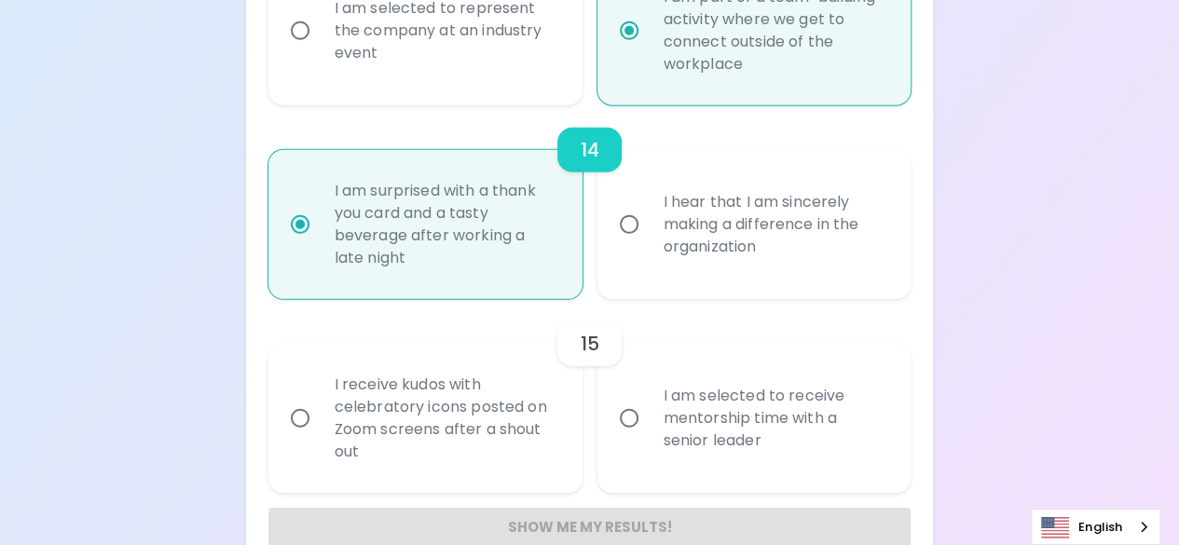
scroll to position [2654, 0]
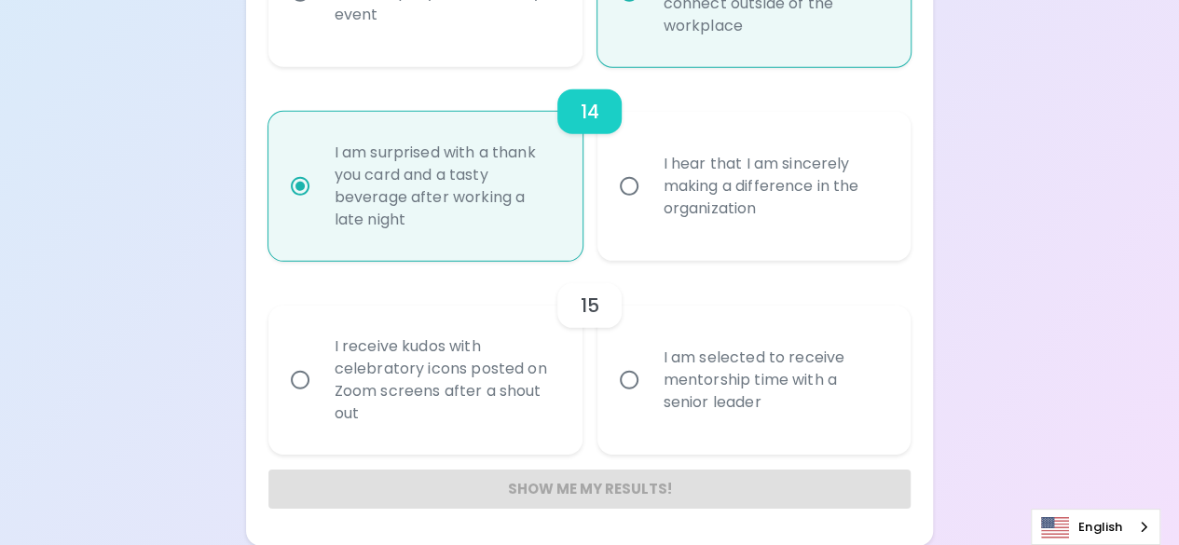
radio input "true"
click at [632, 377] on input "I am selected to receive mentorship time with a senior leader" at bounding box center [629, 380] width 39 height 39
radio input "false"
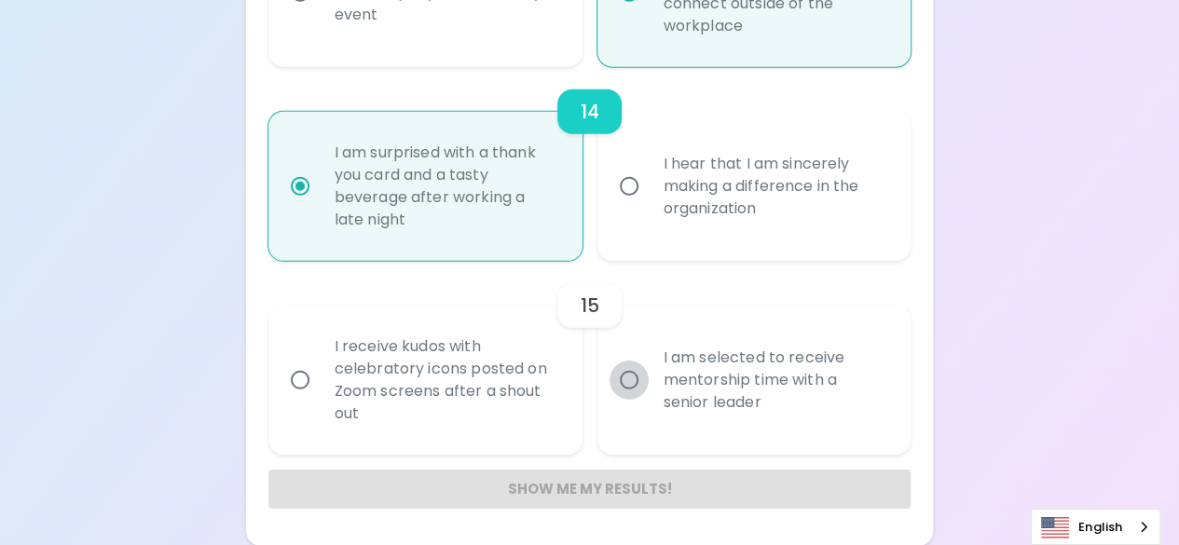
radio input "false"
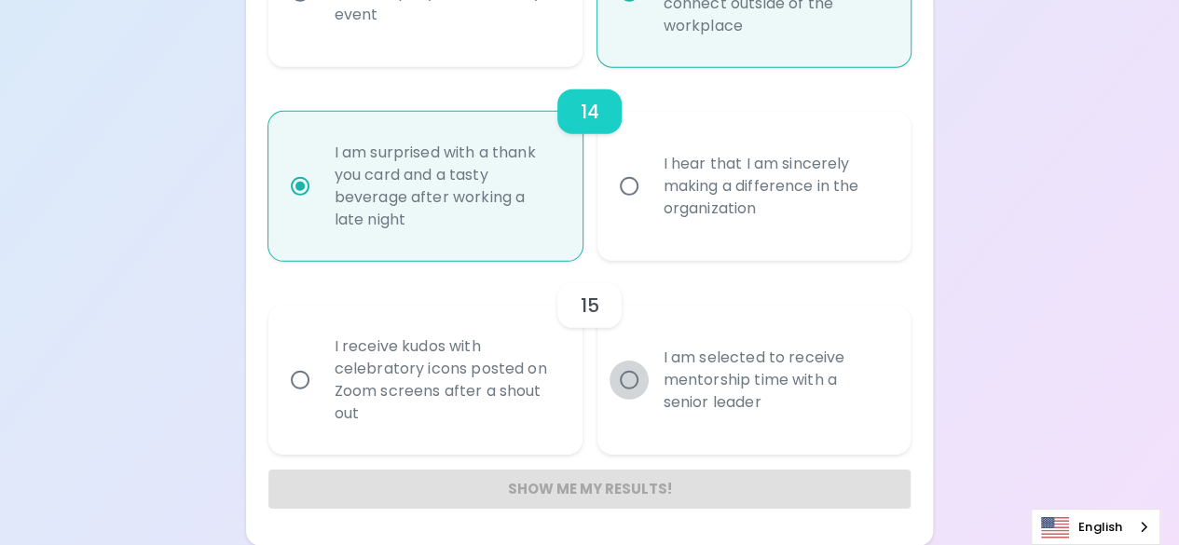
radio input "false"
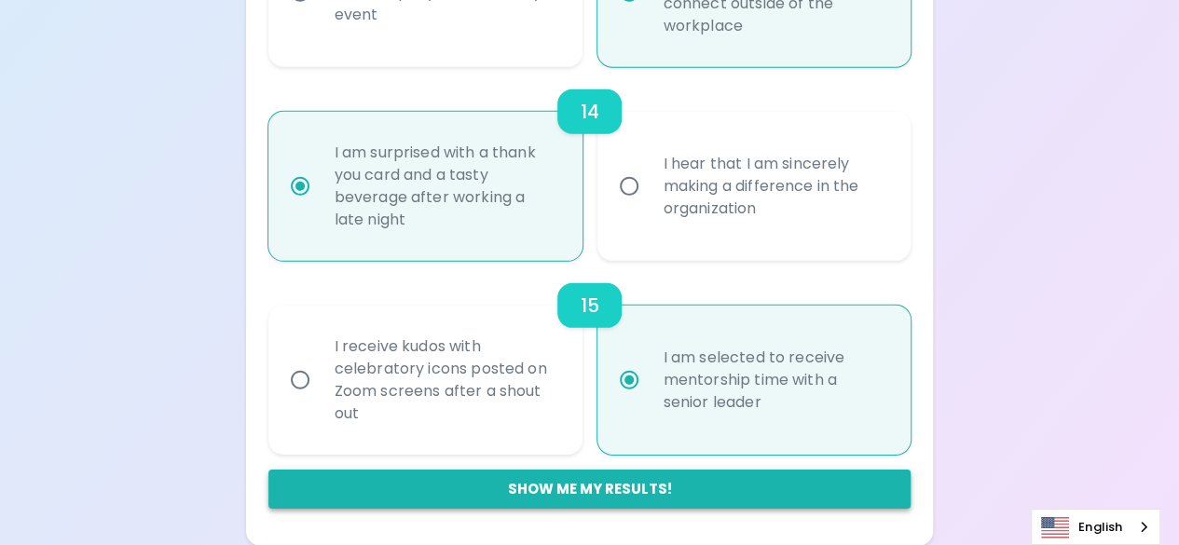
radio input "true"
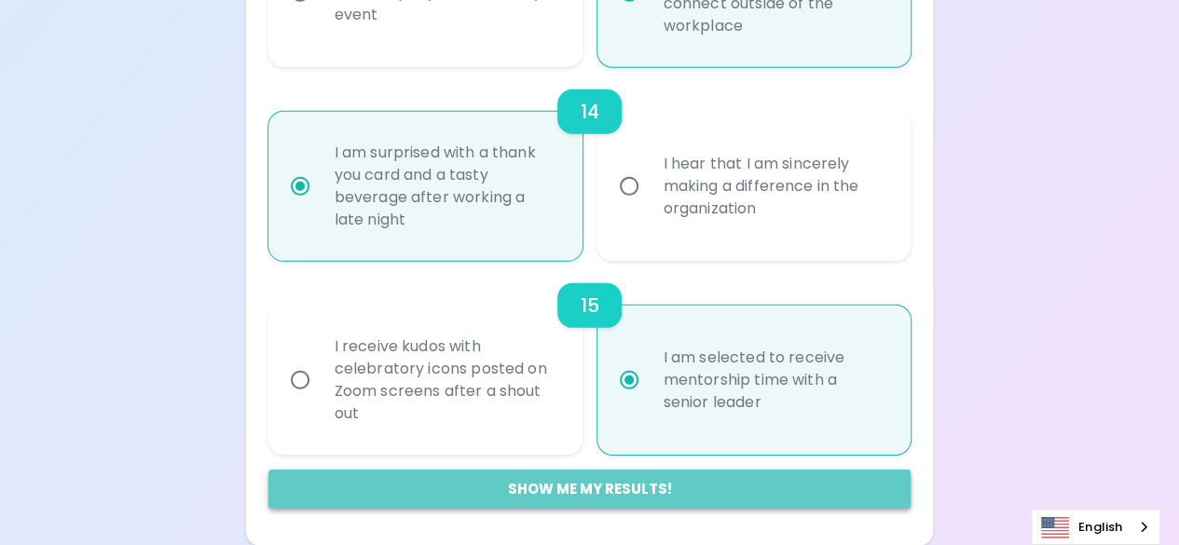
click at [519, 486] on button "Show me my results!" at bounding box center [589, 489] width 643 height 39
radio input "false"
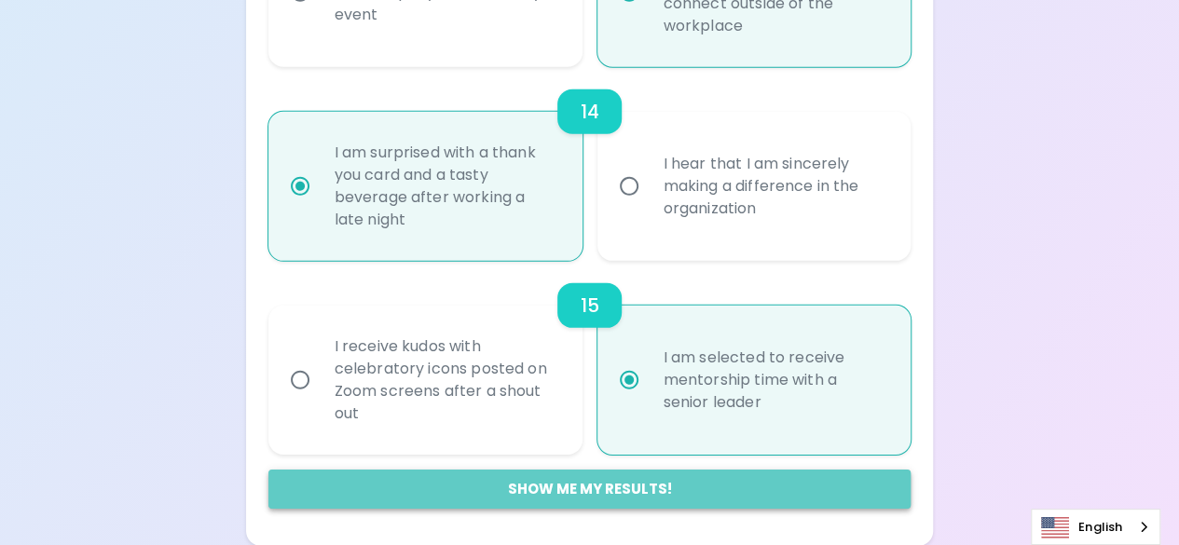
radio input "false"
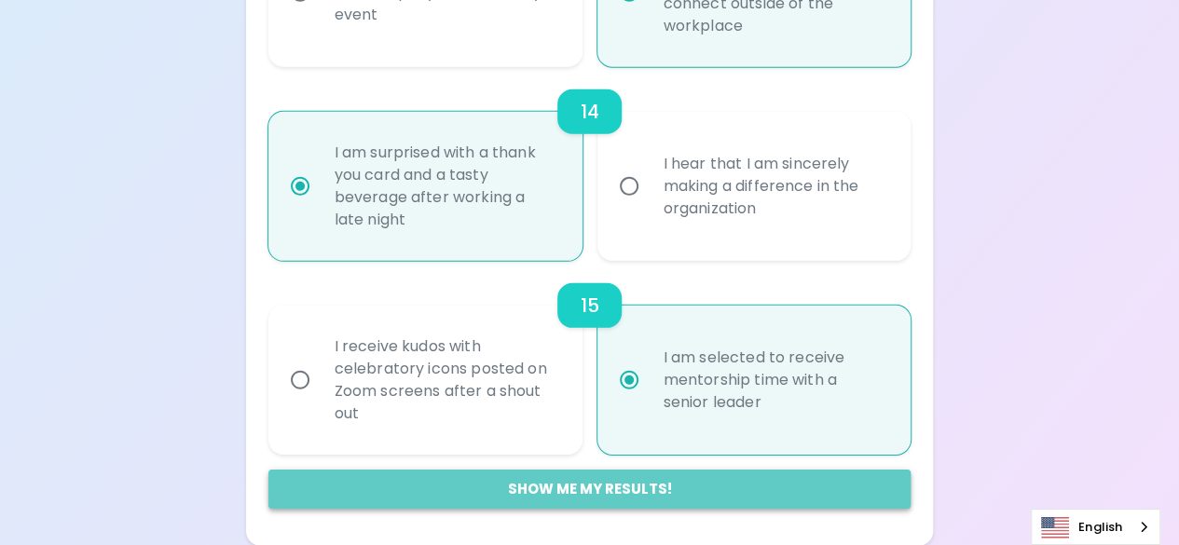
radio input "false"
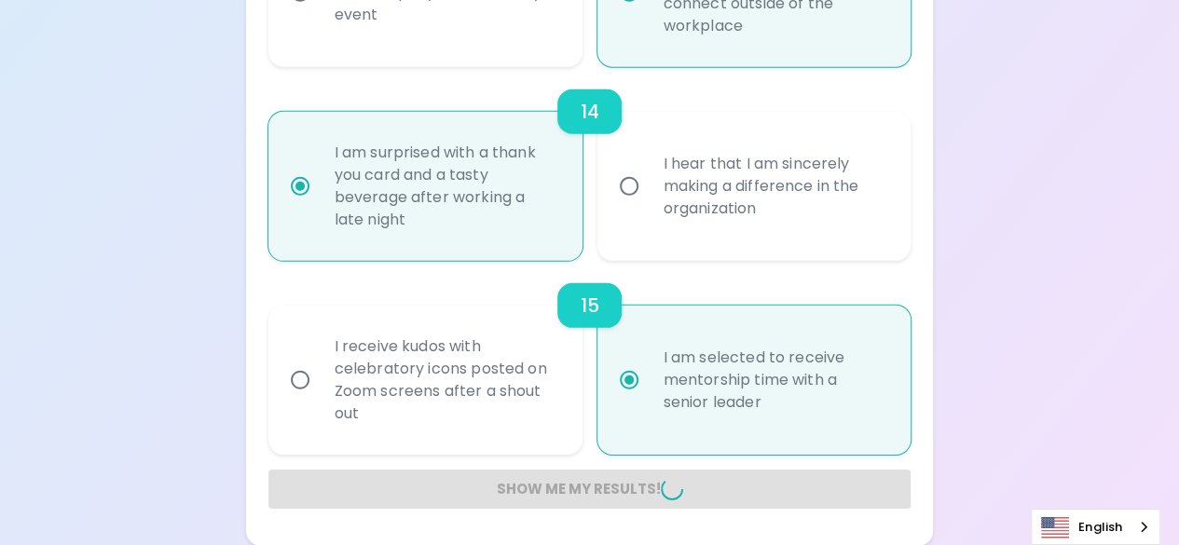
radio input "false"
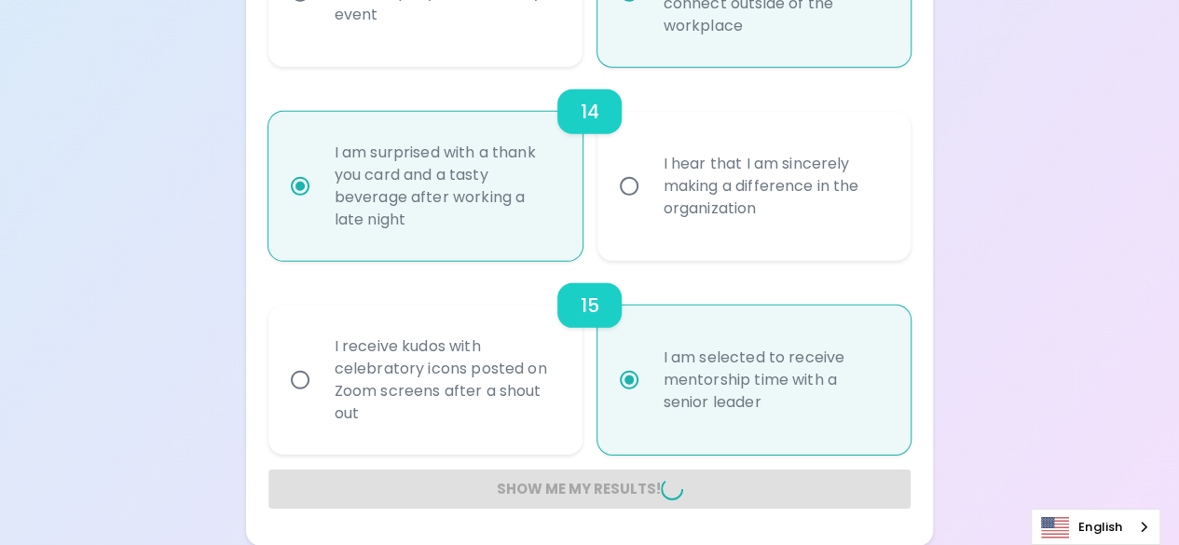
radio input "false"
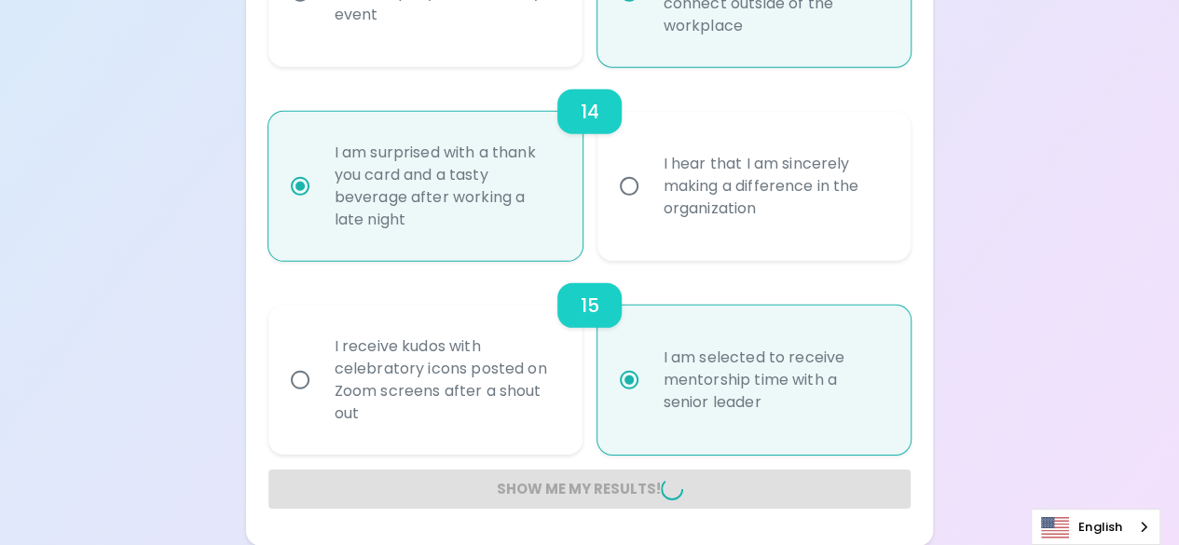
radio input "false"
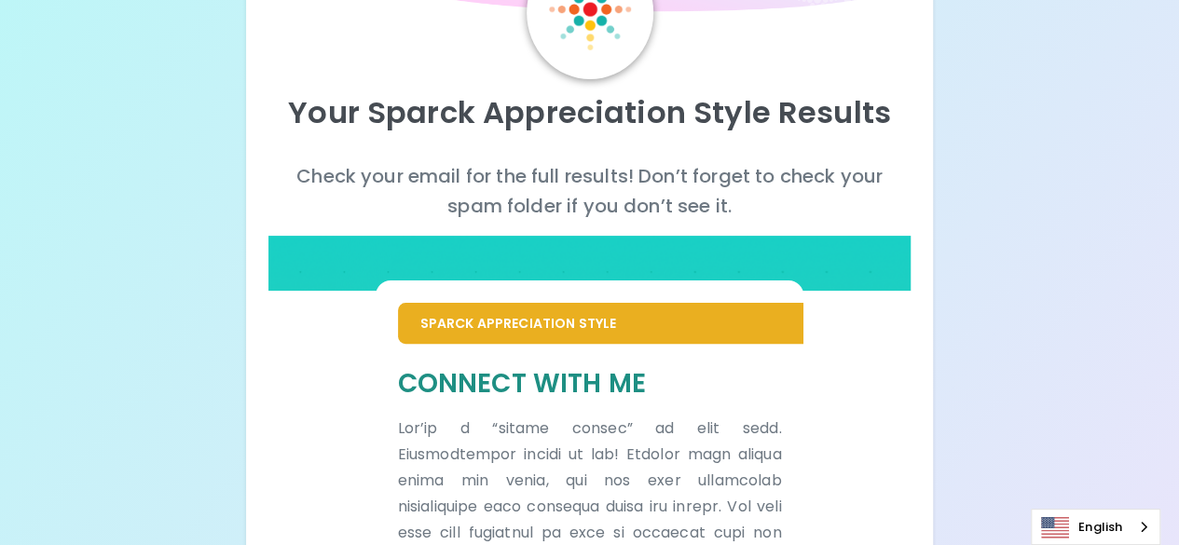
scroll to position [121, 0]
